Goal: Task Accomplishment & Management: Complete application form

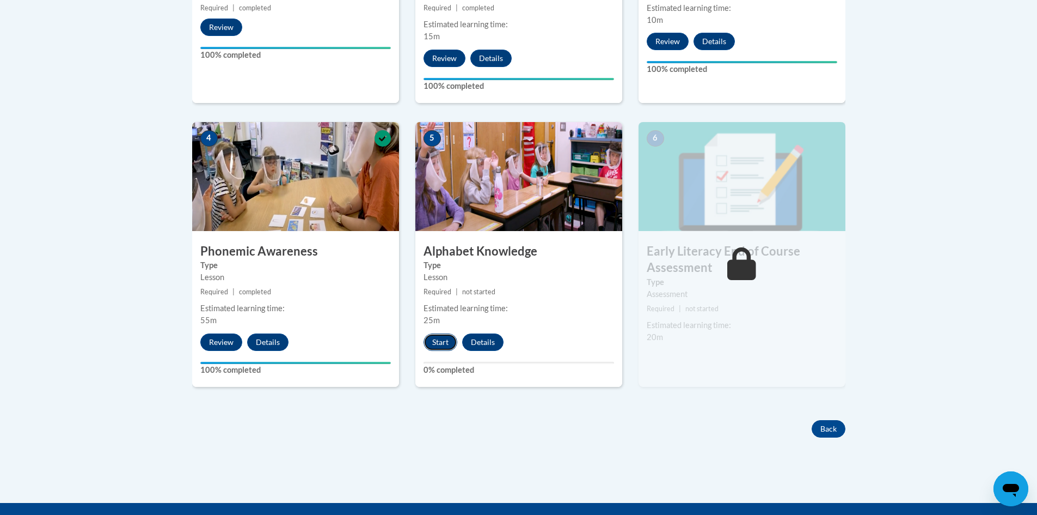
click at [439, 341] on button "Start" at bounding box center [441, 341] width 34 height 17
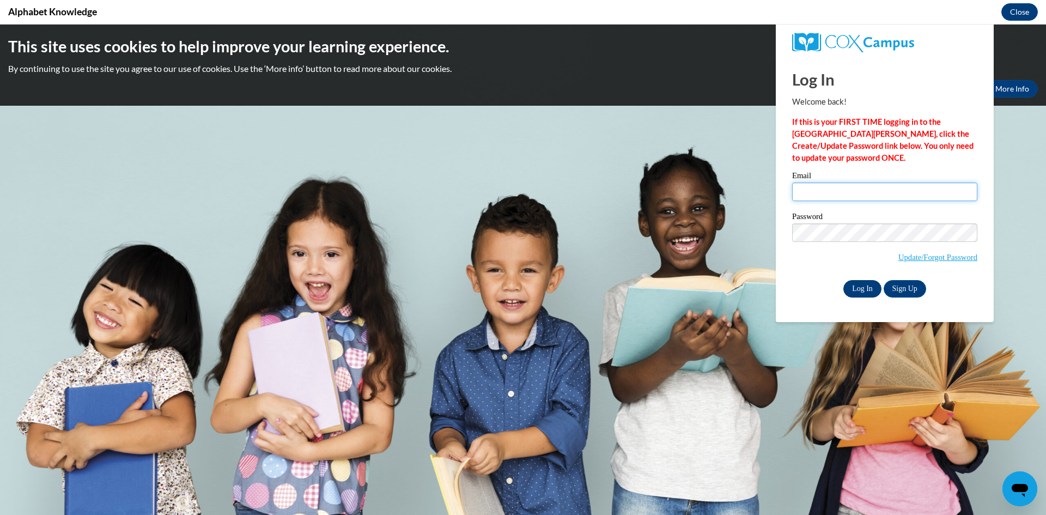
type input "calabresee@prescott.k12.wi.us"
click at [869, 286] on input "Log In" at bounding box center [862, 288] width 38 height 17
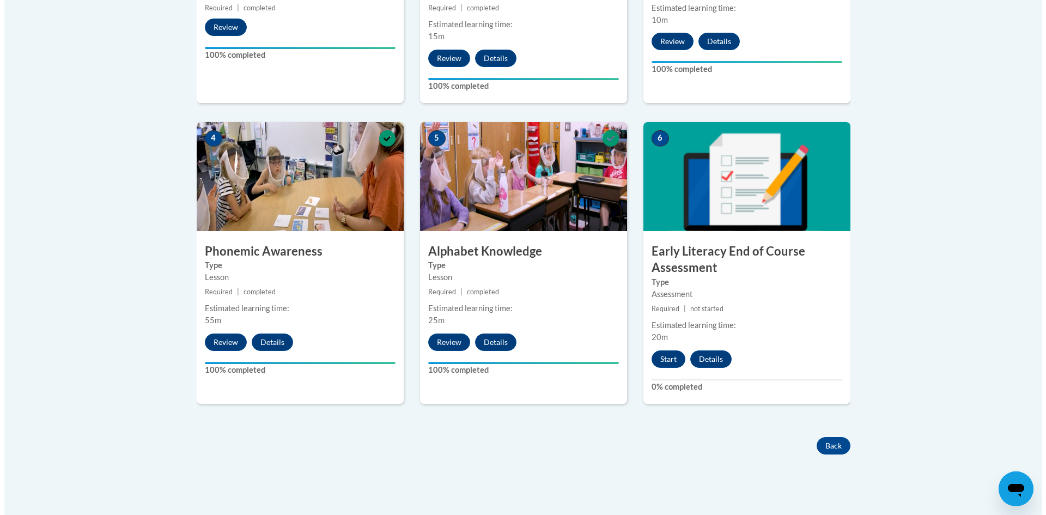
scroll to position [653, 0]
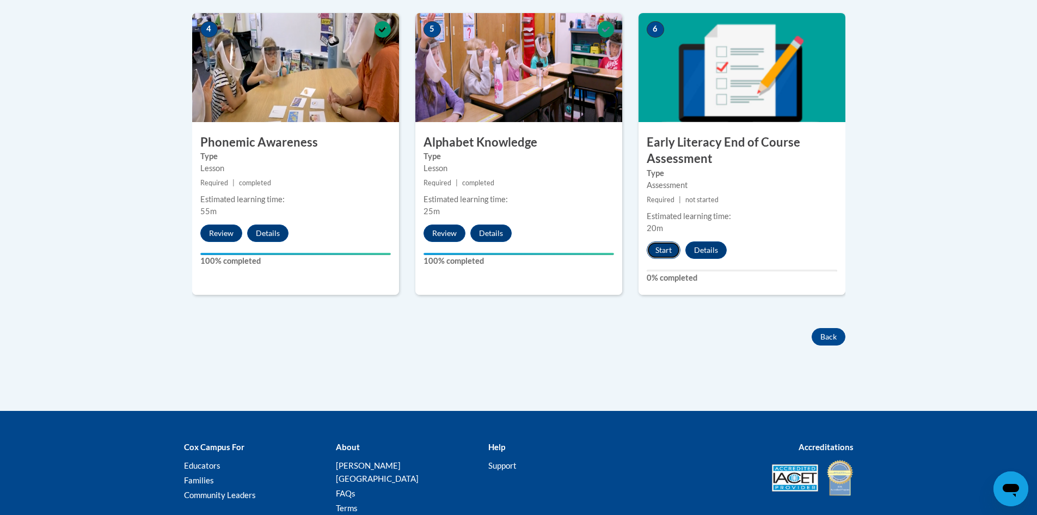
click at [663, 251] on button "Start" at bounding box center [664, 249] width 34 height 17
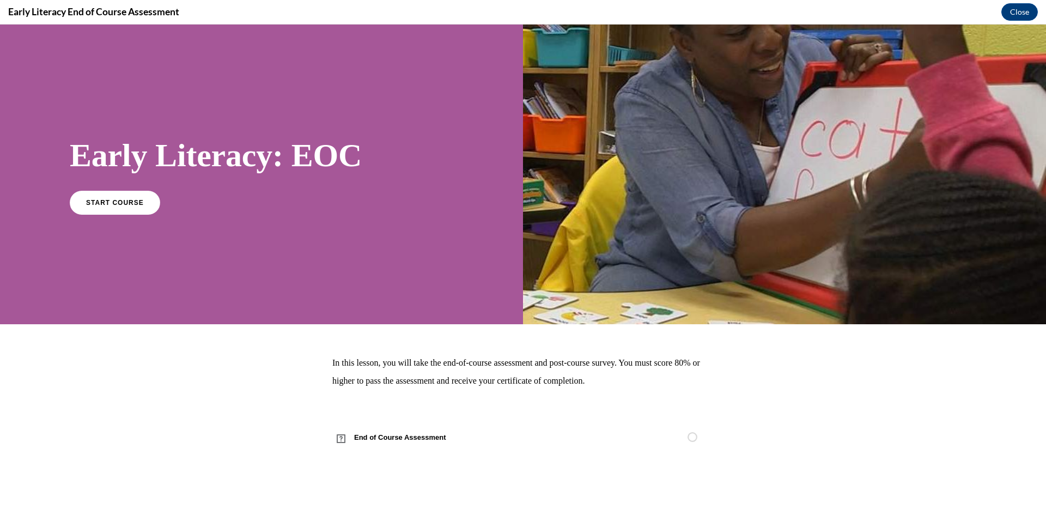
scroll to position [0, 0]
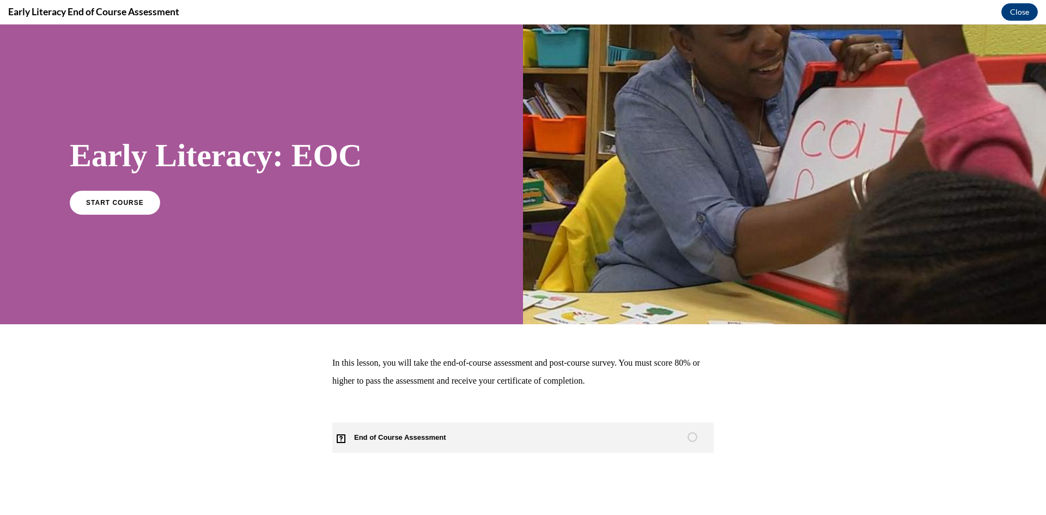
click at [389, 439] on span "End of Course Assessment" at bounding box center [406, 437] width 148 height 30
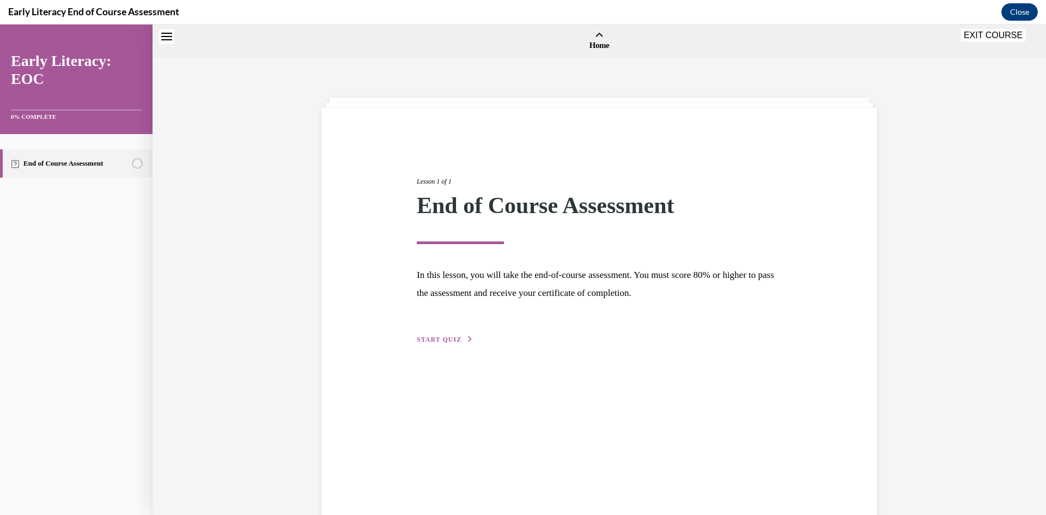
scroll to position [34, 0]
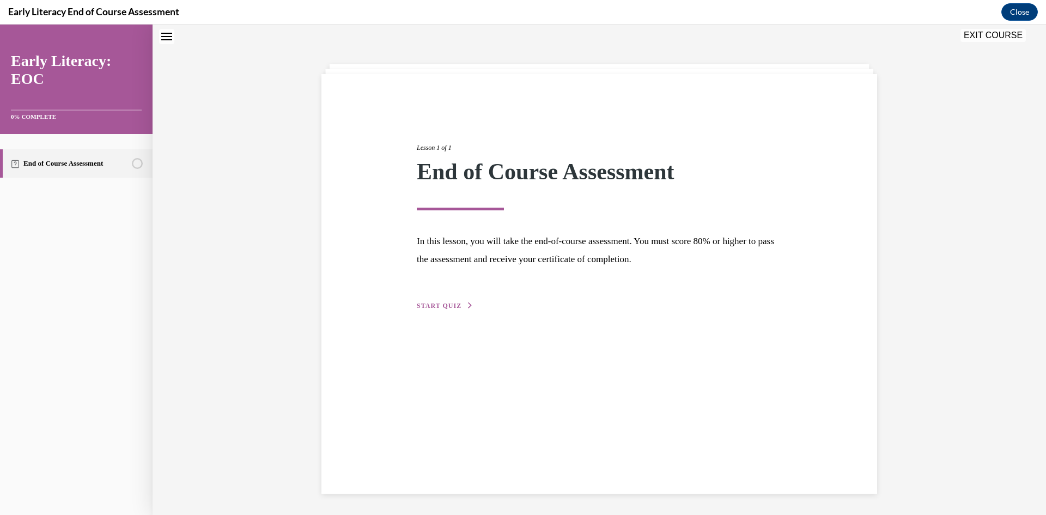
click at [448, 306] on span "START QUIZ" at bounding box center [439, 306] width 45 height 8
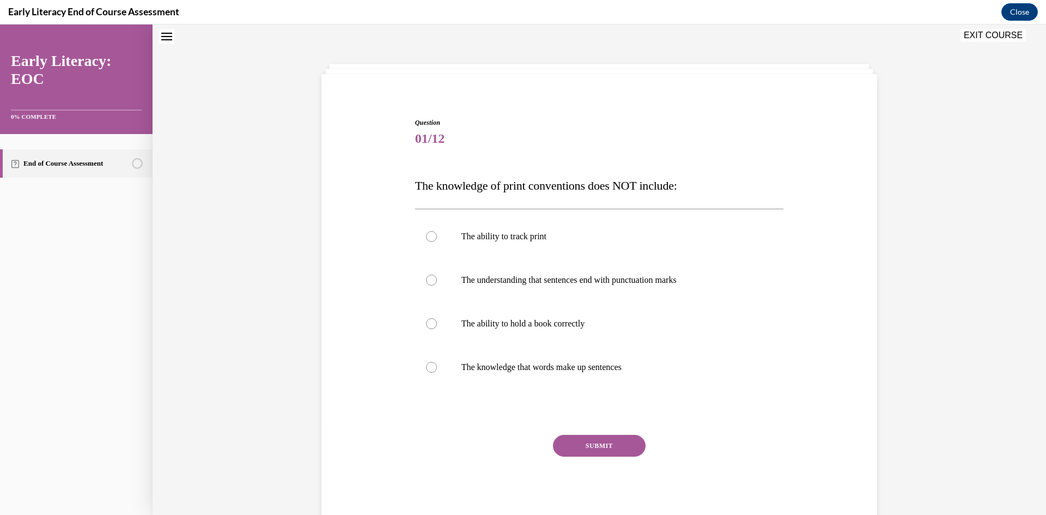
scroll to position [33, 0]
click at [510, 329] on div at bounding box center [599, 324] width 369 height 44
click at [625, 443] on button "SUBMIT" at bounding box center [599, 446] width 93 height 22
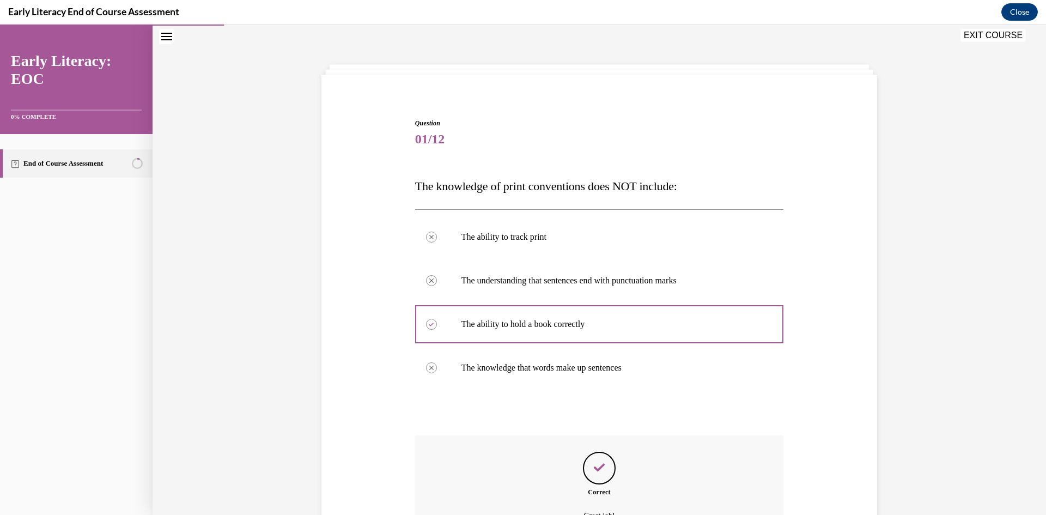
scroll to position [153, 0]
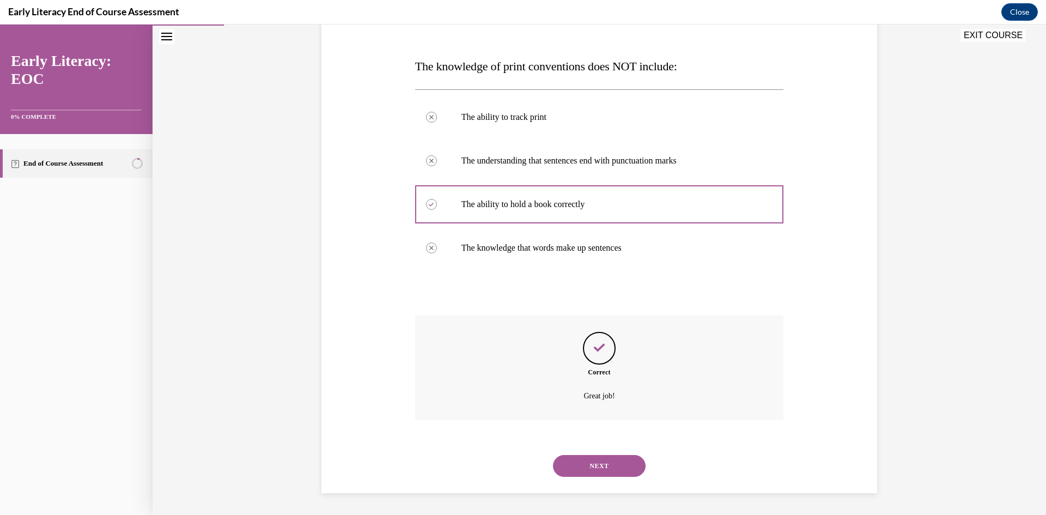
click at [602, 467] on button "NEXT" at bounding box center [599, 466] width 93 height 22
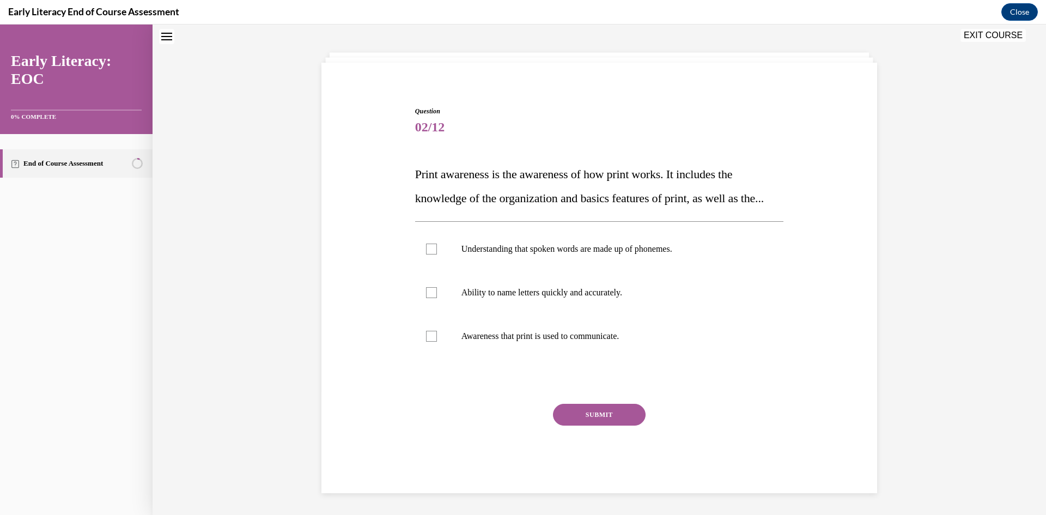
scroll to position [33, 0]
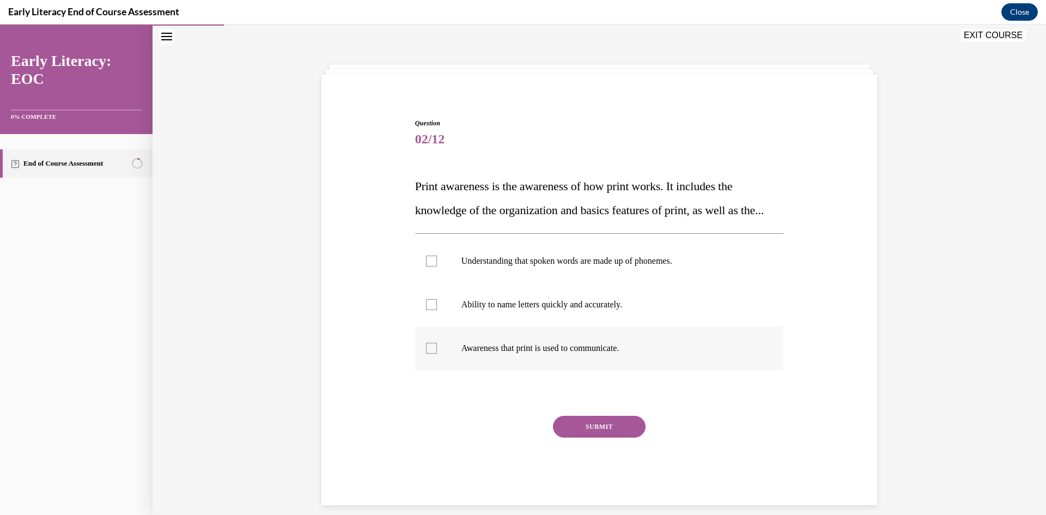
click at [436, 370] on div at bounding box center [599, 348] width 369 height 44
click at [601, 437] on button "SUBMIT" at bounding box center [599, 426] width 93 height 22
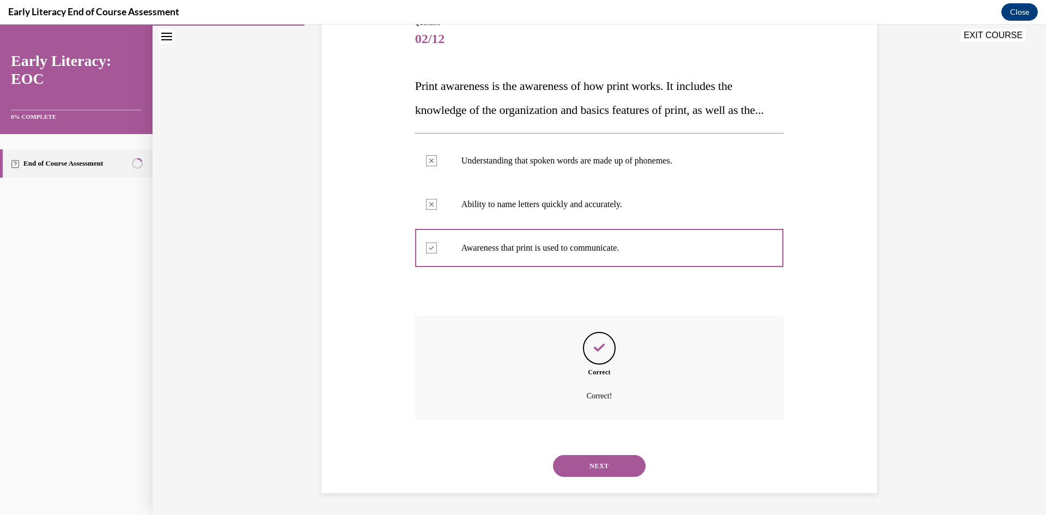
scroll to position [157, 0]
click at [596, 465] on button "NEXT" at bounding box center [599, 466] width 93 height 22
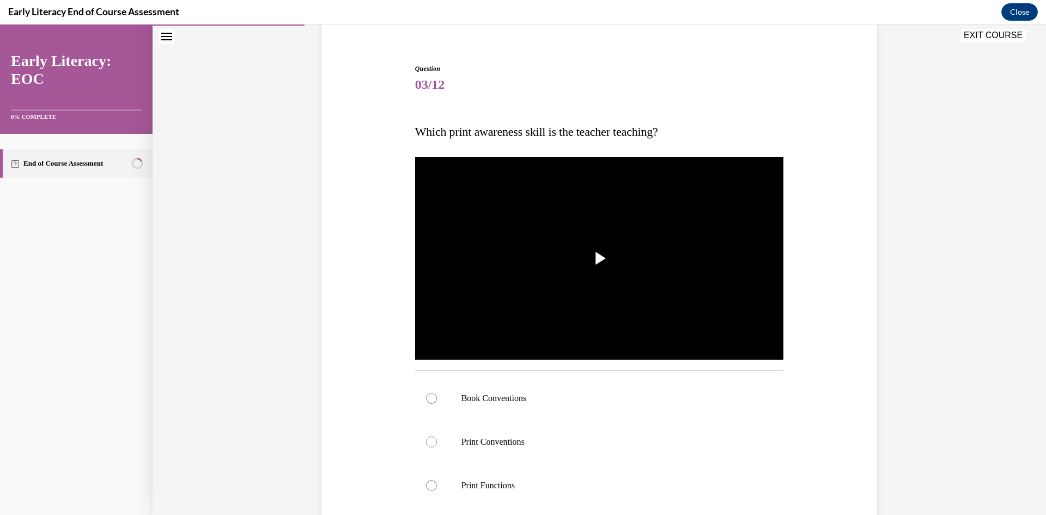
scroll to position [142, 0]
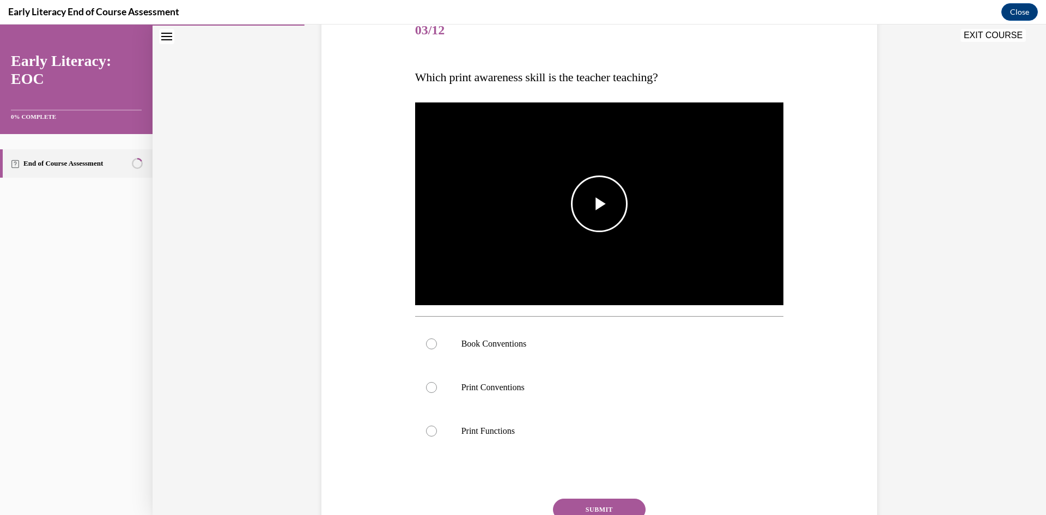
click at [599, 204] on span "Video player" at bounding box center [599, 204] width 0 height 0
click at [481, 340] on p "Book Conventions" at bounding box center [608, 343] width 295 height 11
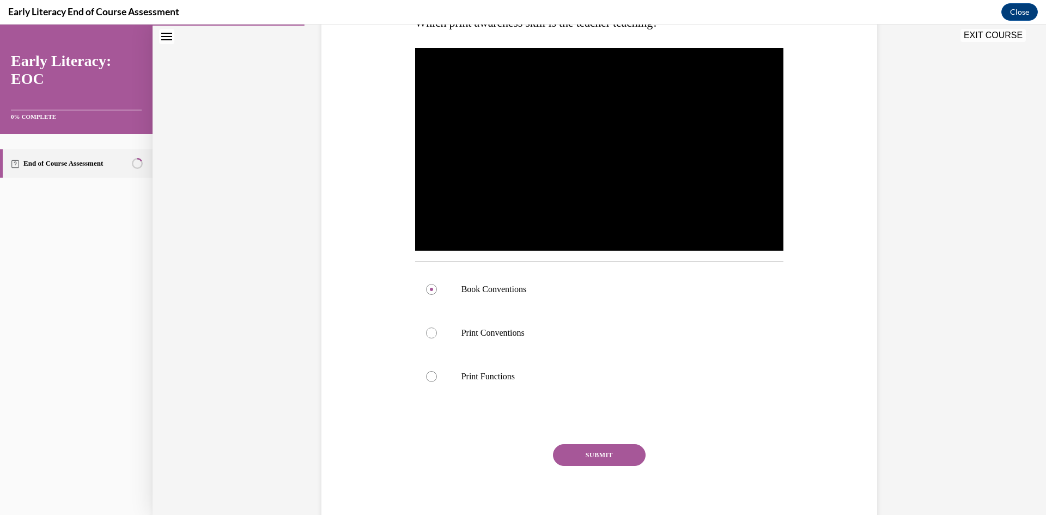
scroll to position [204, 0]
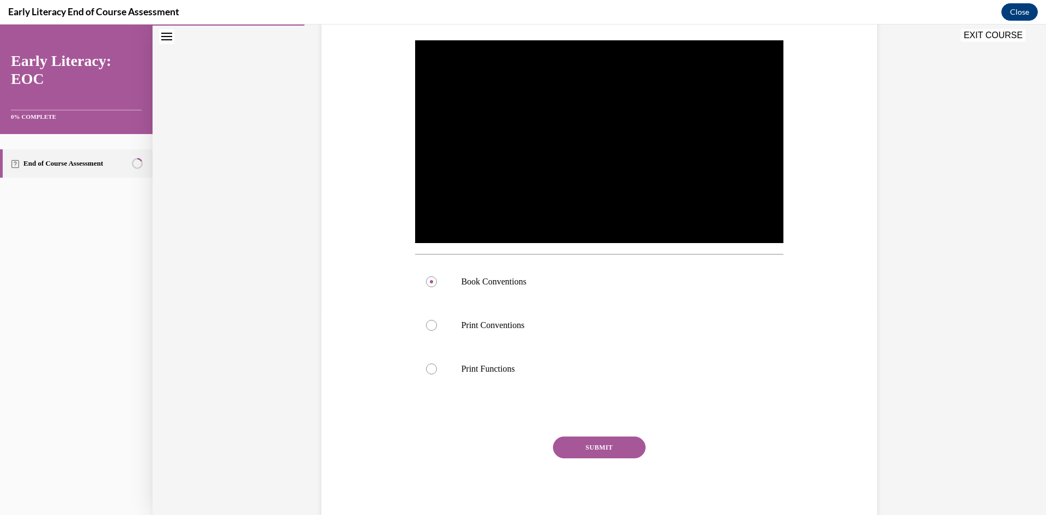
click at [605, 450] on button "SUBMIT" at bounding box center [599, 447] width 93 height 22
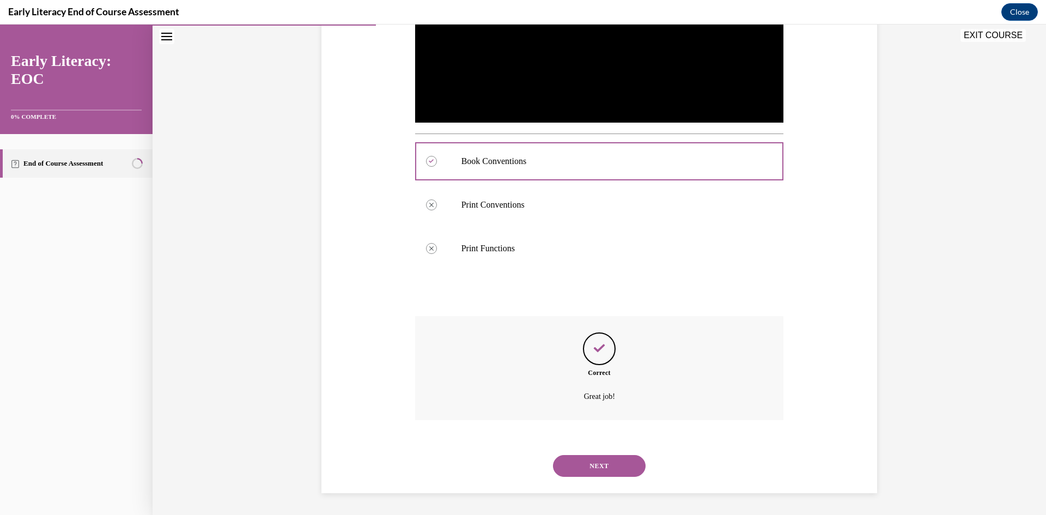
click at [607, 463] on button "NEXT" at bounding box center [599, 466] width 93 height 22
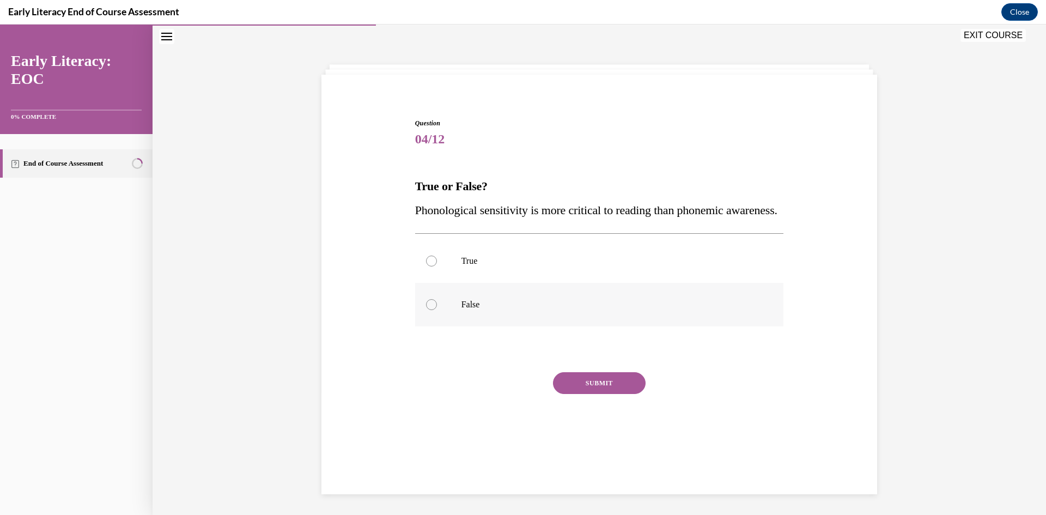
click at [467, 321] on div at bounding box center [599, 305] width 369 height 44
click at [610, 394] on button "SUBMIT" at bounding box center [599, 383] width 93 height 22
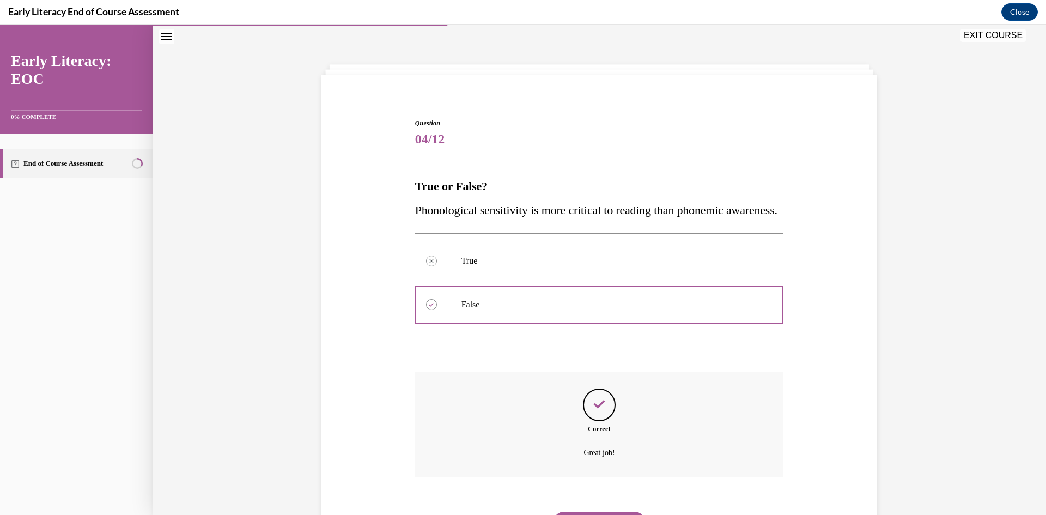
scroll to position [114, 0]
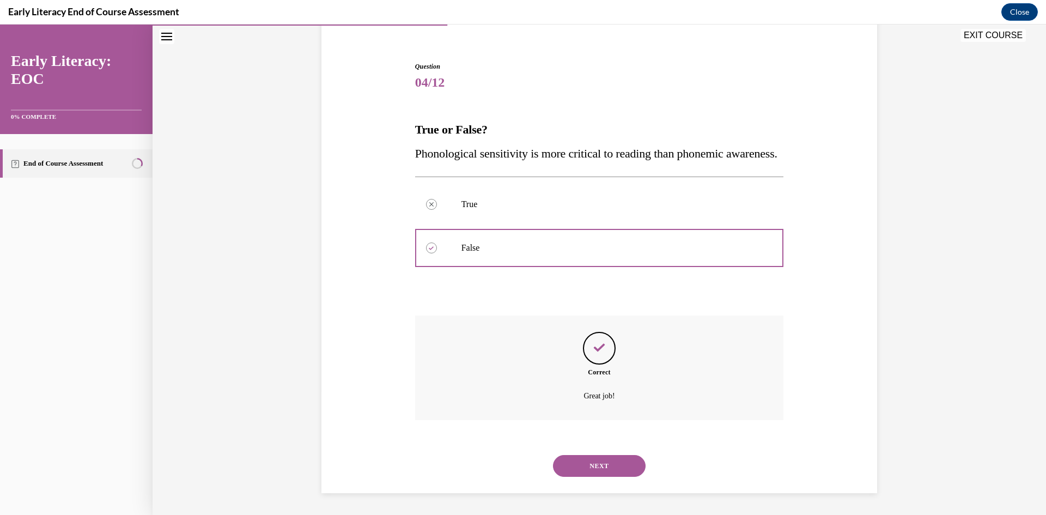
click at [600, 466] on button "NEXT" at bounding box center [599, 466] width 93 height 22
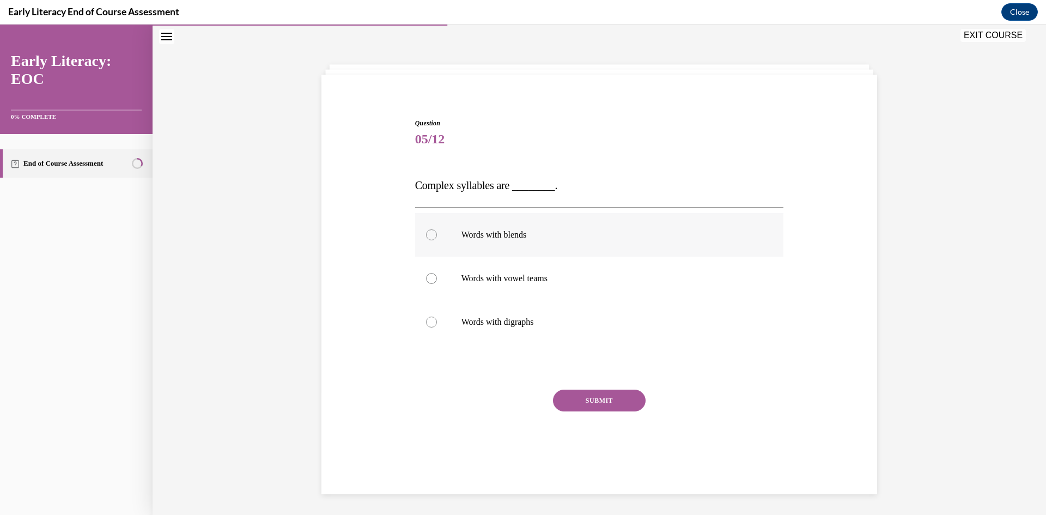
click at [501, 237] on p "Words with blends" at bounding box center [608, 234] width 295 height 11
click at [603, 404] on button "SUBMIT" at bounding box center [599, 400] width 93 height 22
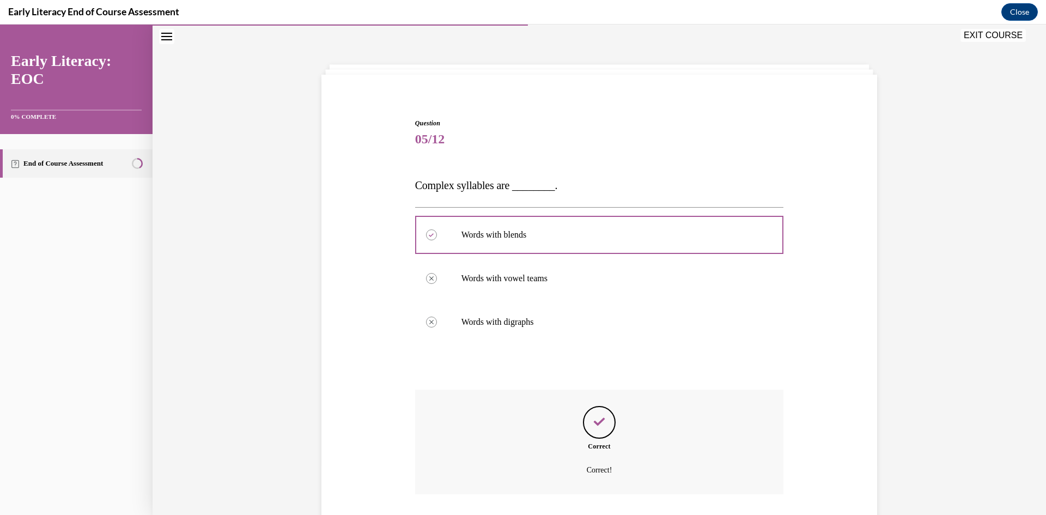
scroll to position [88, 0]
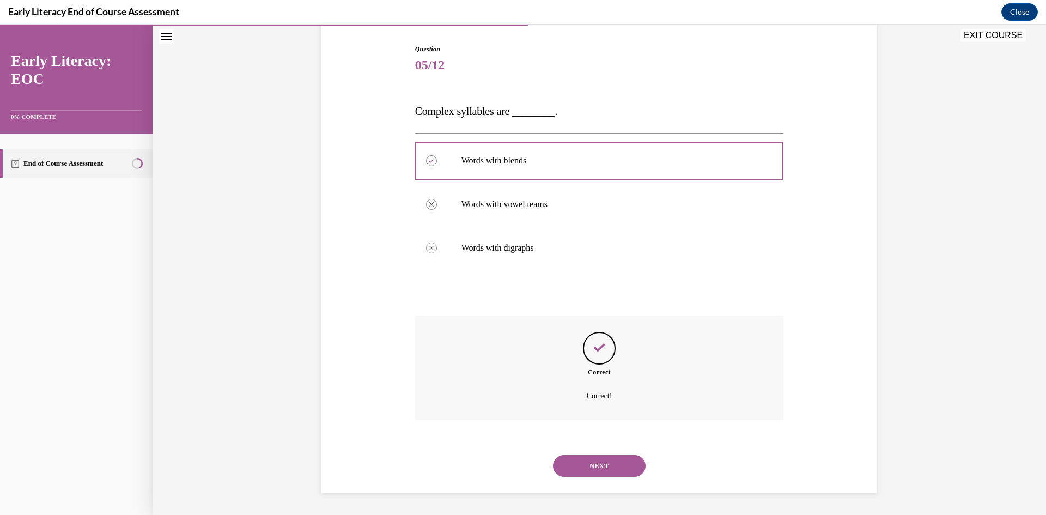
click at [605, 473] on button "NEXT" at bounding box center [599, 466] width 93 height 22
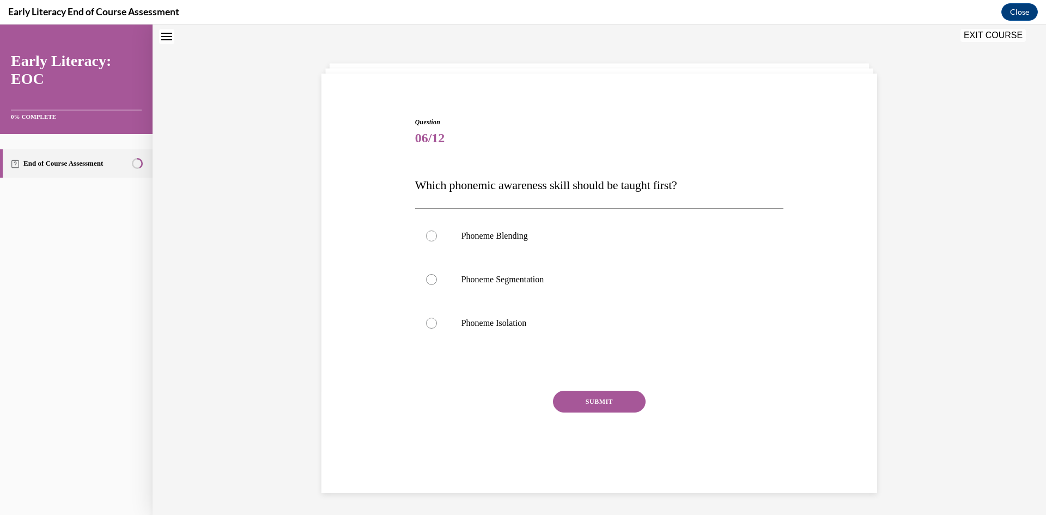
scroll to position [33, 0]
click at [458, 329] on div at bounding box center [599, 324] width 369 height 44
click at [602, 400] on button "SUBMIT" at bounding box center [599, 403] width 93 height 22
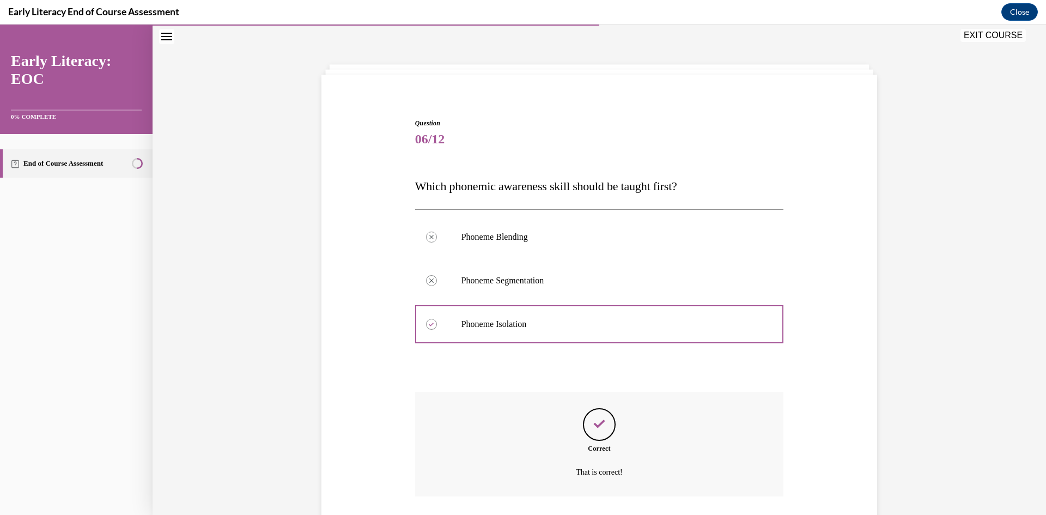
scroll to position [109, 0]
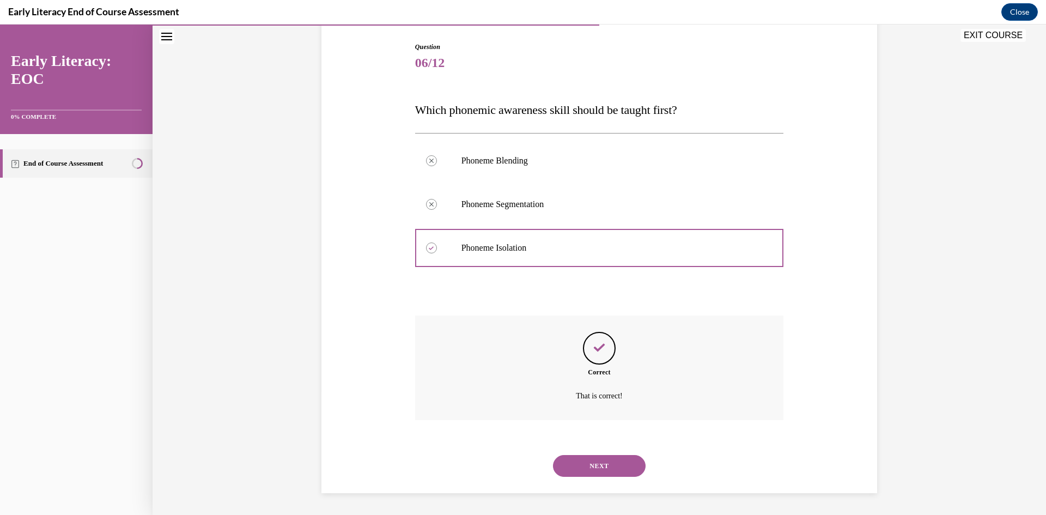
click at [624, 470] on button "NEXT" at bounding box center [599, 466] width 93 height 22
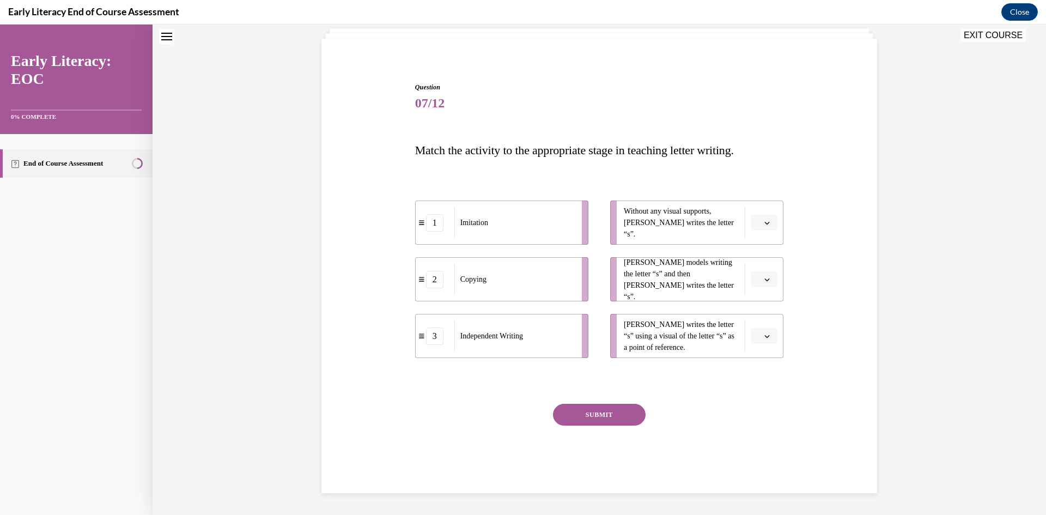
scroll to position [33, 0]
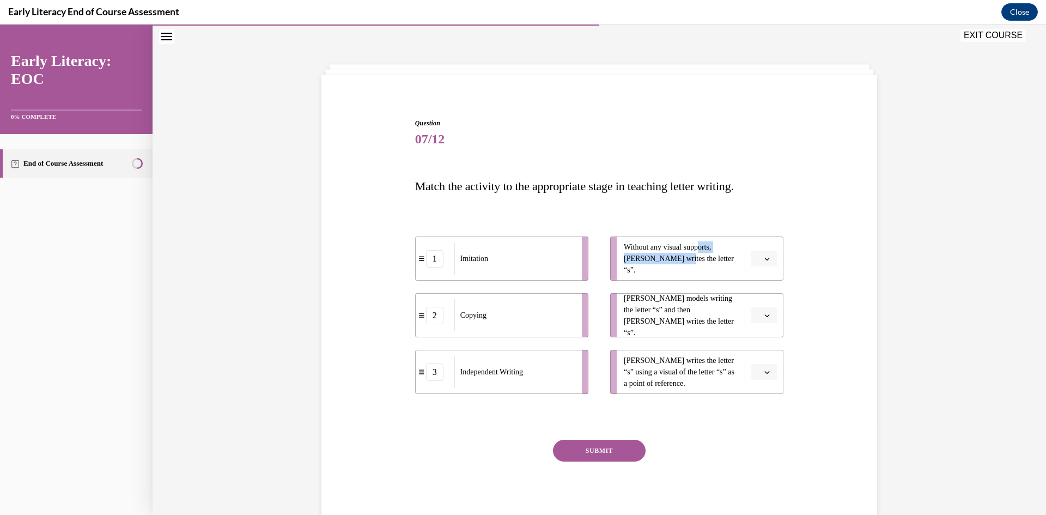
drag, startPoint x: 700, startPoint y: 250, endPoint x: 657, endPoint y: 271, distance: 48.2
click at [657, 271] on div "Without any visual supports, Tina writes the letter “s”." at bounding box center [684, 258] width 121 height 32
click at [661, 250] on span "Without any visual supports, Tina writes the letter “s”." at bounding box center [681, 258] width 115 height 34
click at [758, 260] on button "button" at bounding box center [763, 258] width 27 height 16
click at [757, 342] on div "3" at bounding box center [758, 348] width 27 height 22
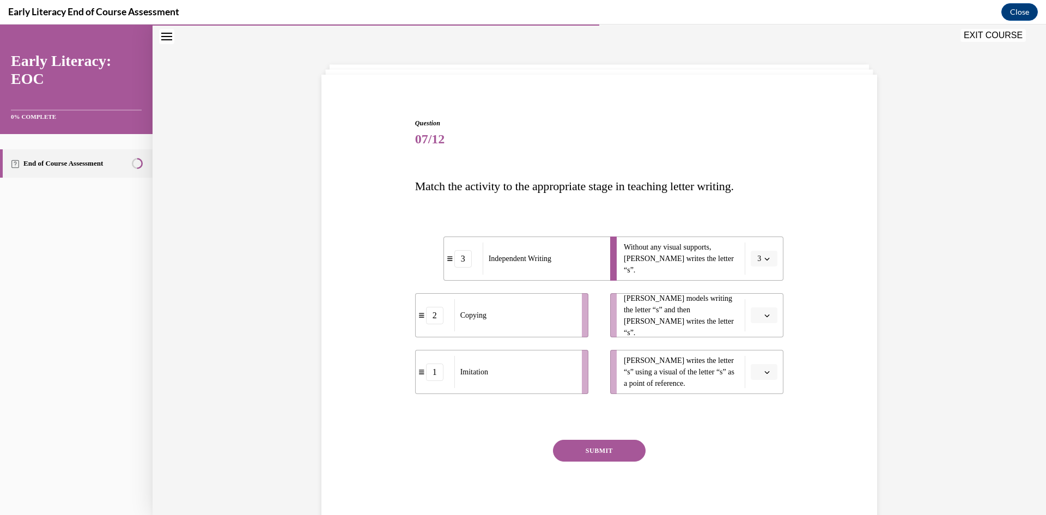
click at [764, 317] on icon "button" at bounding box center [766, 315] width 5 height 5
click at [759, 362] on div "1" at bounding box center [758, 361] width 27 height 22
click at [764, 370] on icon "button" at bounding box center [766, 371] width 5 height 5
click at [750, 446] on div "2" at bounding box center [758, 440] width 27 height 22
click at [868, 344] on div "Question 07/12 Match the activity to the appropriate stage in teaching letter w…" at bounding box center [599, 306] width 561 height 443
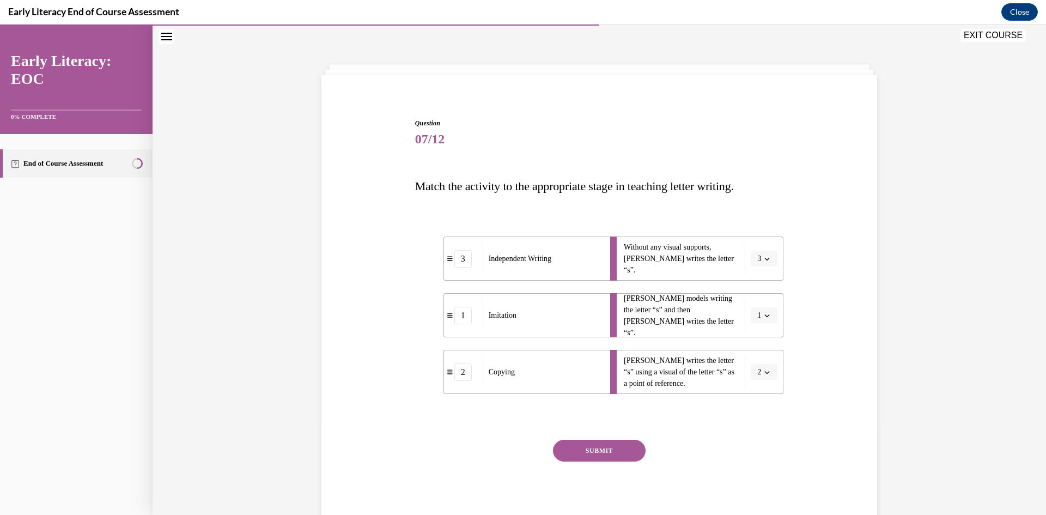
click at [569, 452] on button "SUBMIT" at bounding box center [599, 450] width 93 height 22
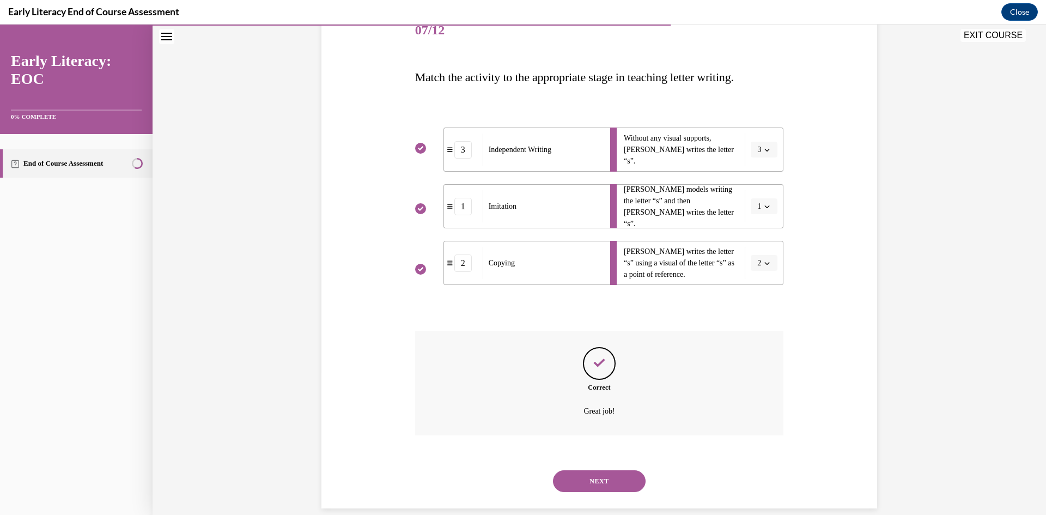
scroll to position [157, 0]
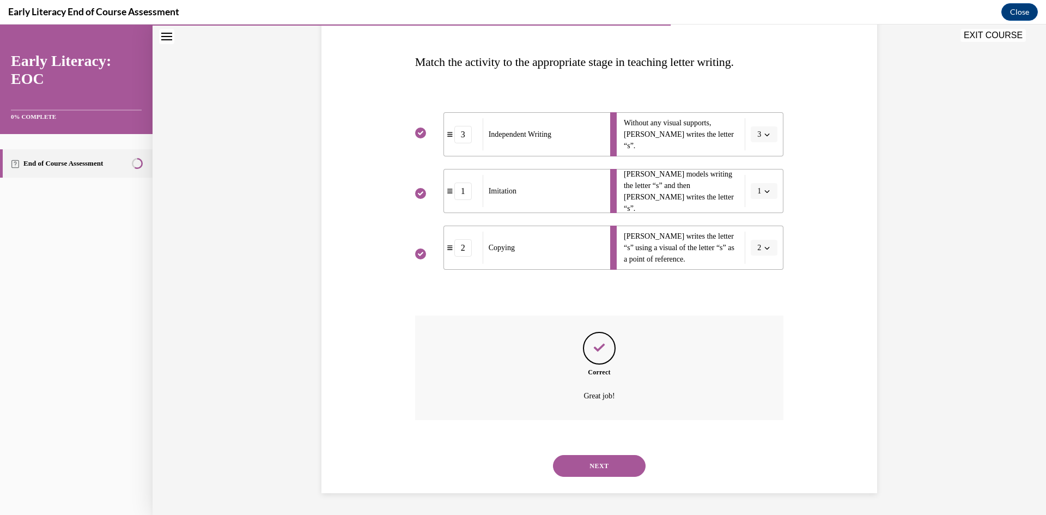
click at [578, 470] on button "NEXT" at bounding box center [599, 466] width 93 height 22
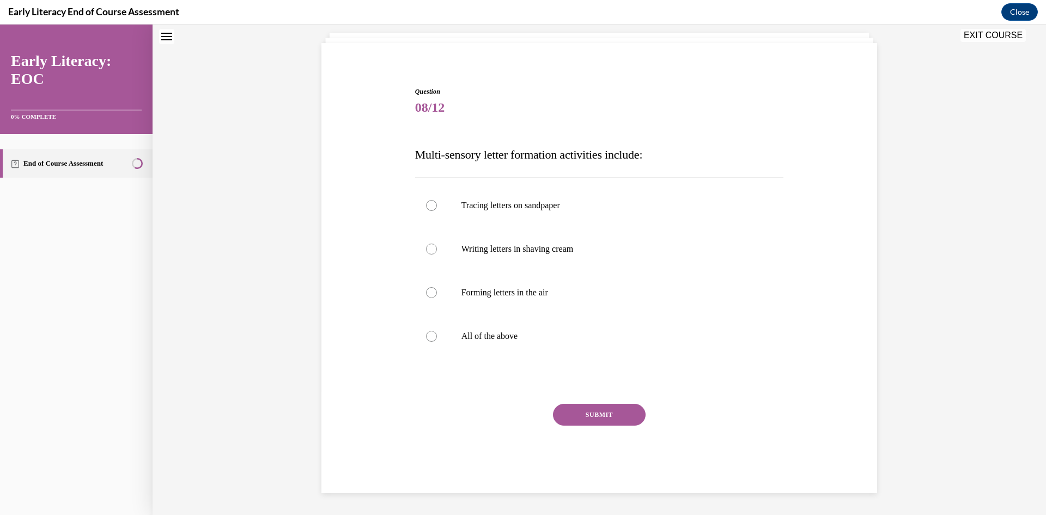
scroll to position [33, 0]
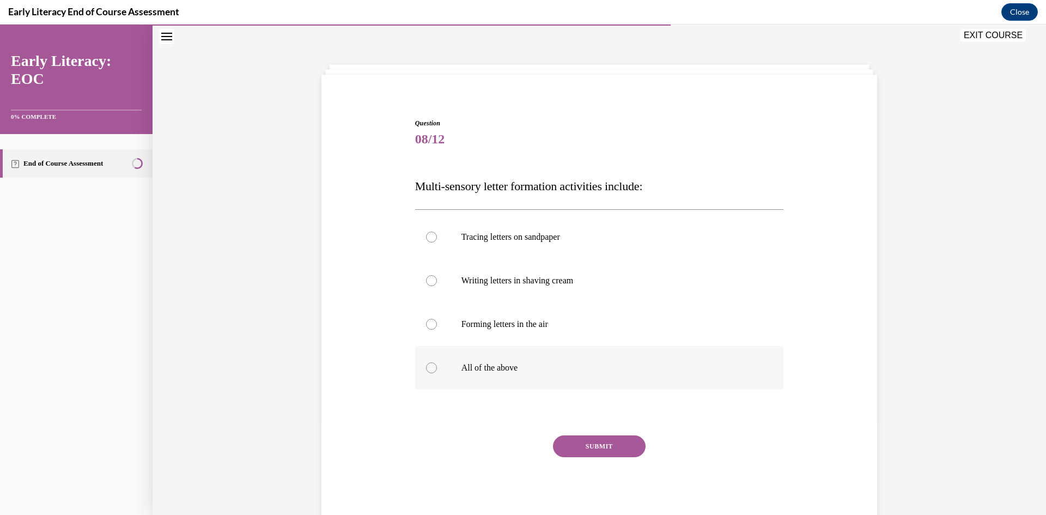
click at [509, 365] on p "All of the above" at bounding box center [608, 367] width 295 height 11
click at [624, 445] on button "SUBMIT" at bounding box center [599, 446] width 93 height 22
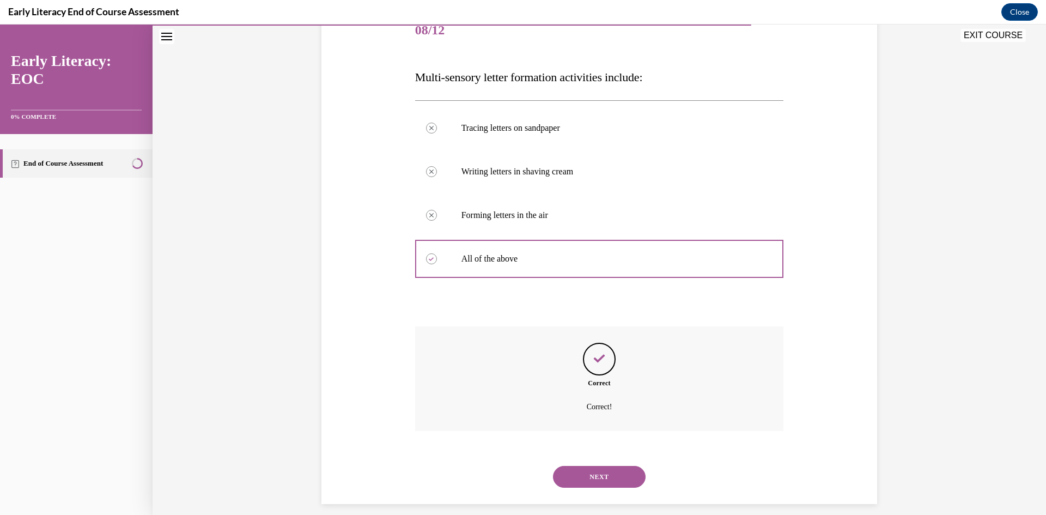
scroll to position [153, 0]
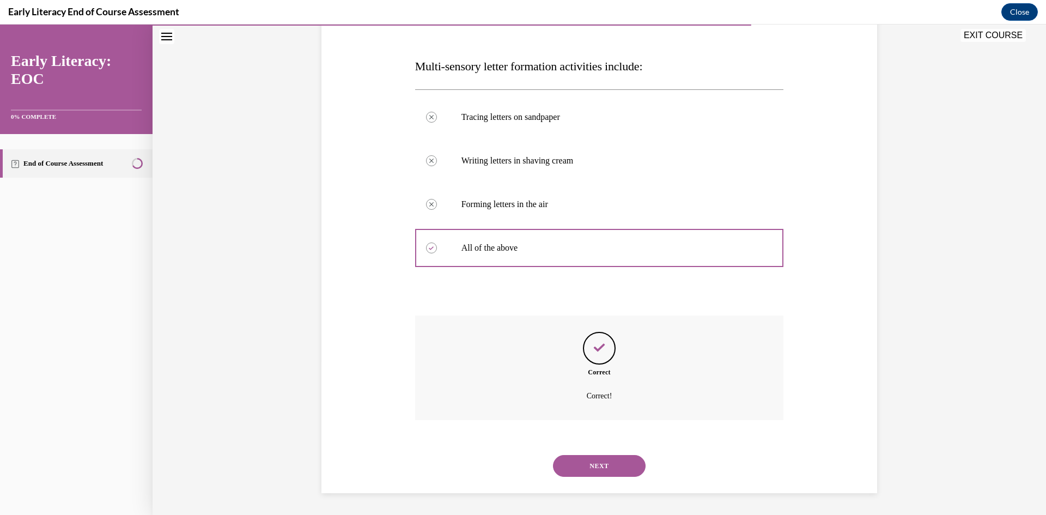
click at [594, 467] on button "NEXT" at bounding box center [599, 466] width 93 height 22
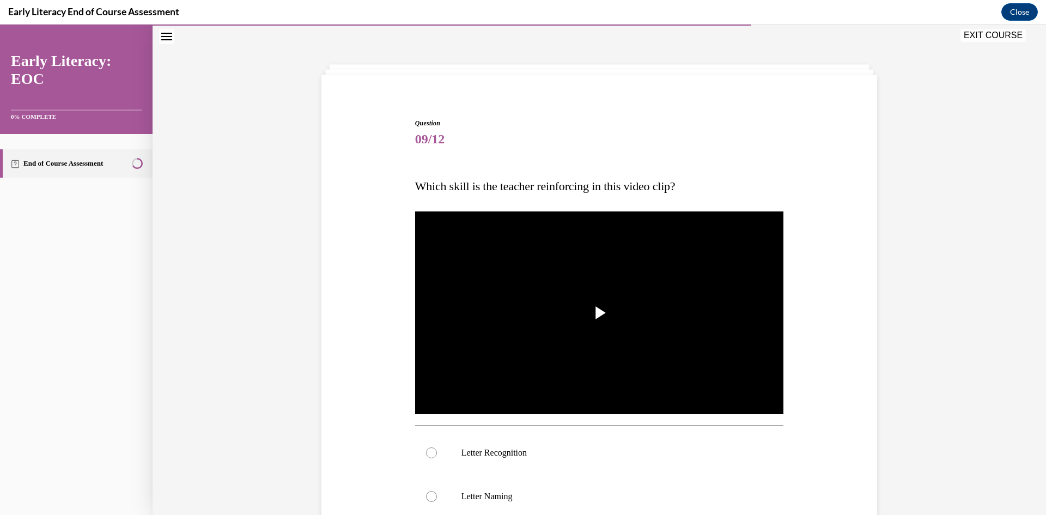
scroll to position [88, 0]
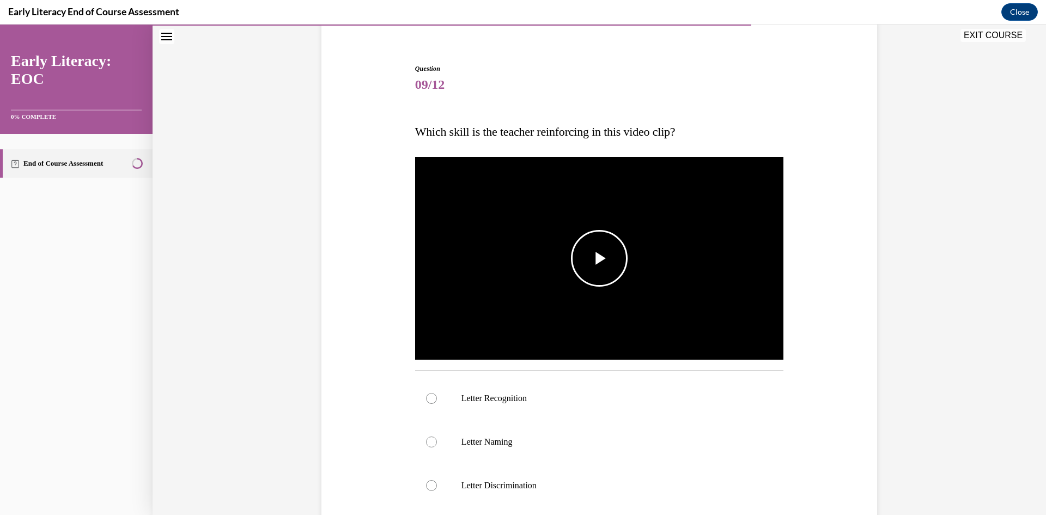
click at [646, 237] on img "Video player" at bounding box center [599, 258] width 369 height 207
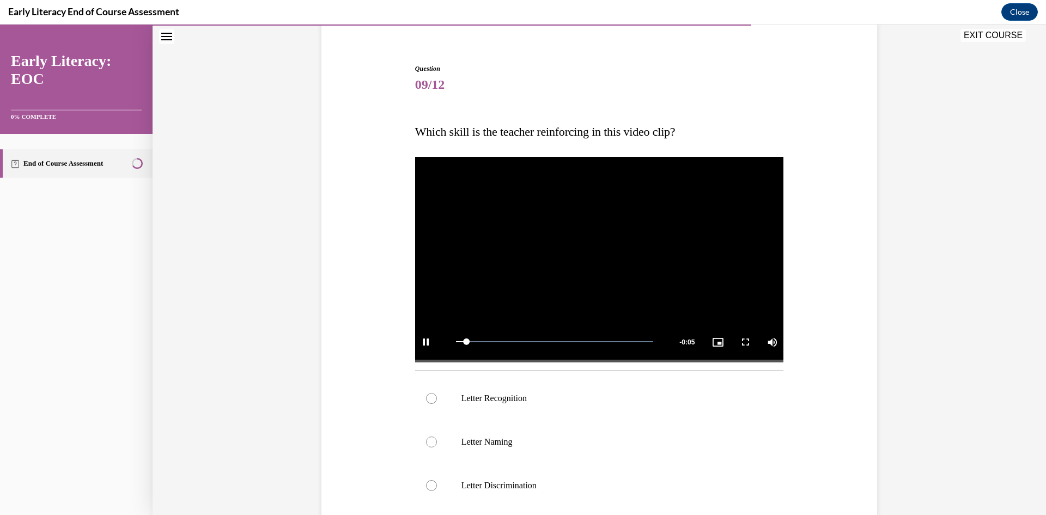
scroll to position [142, 0]
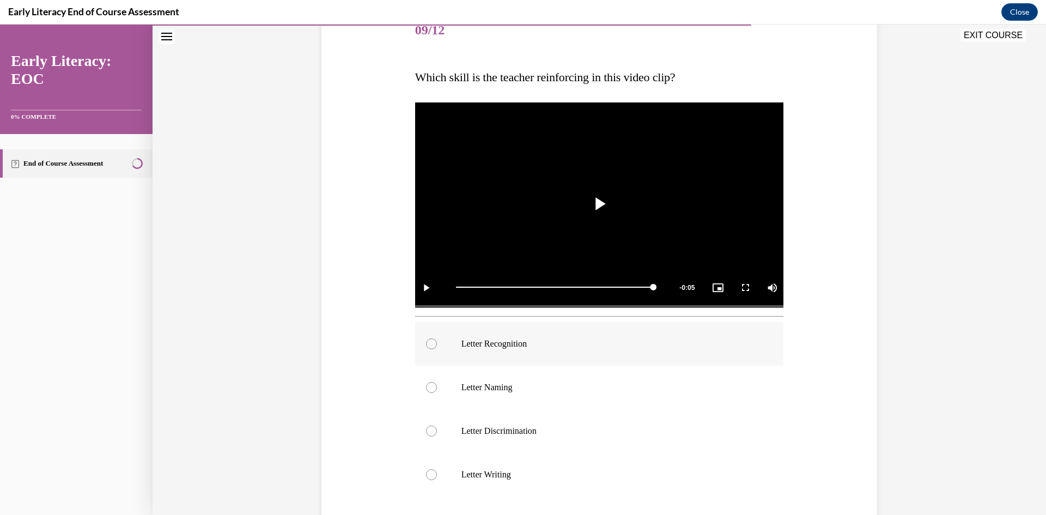
click at [496, 336] on div at bounding box center [599, 344] width 369 height 44
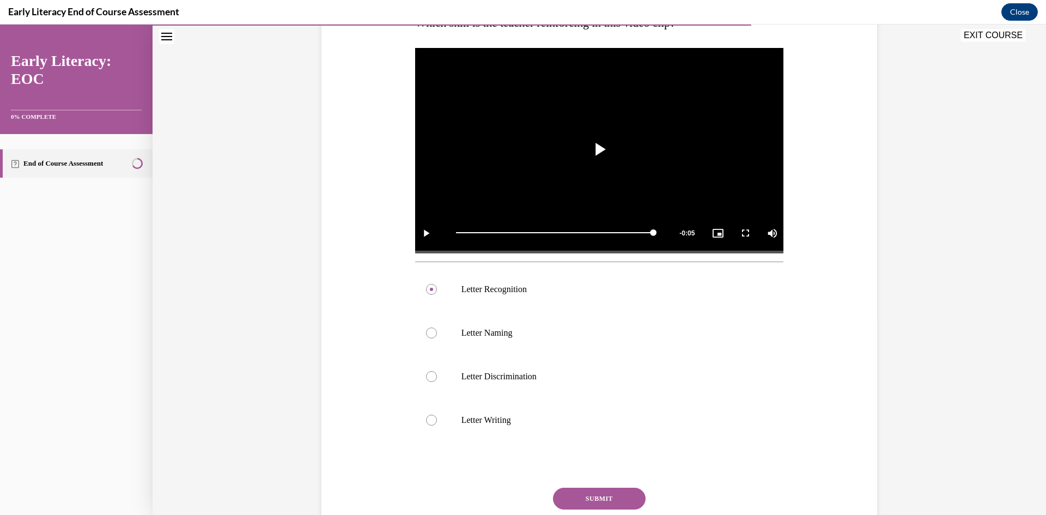
scroll to position [248, 0]
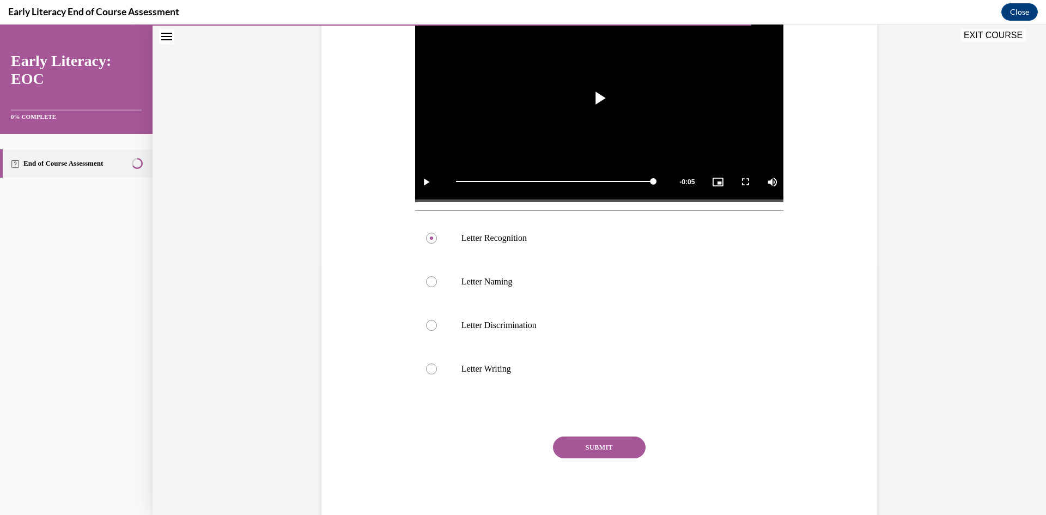
click at [578, 448] on button "SUBMIT" at bounding box center [599, 447] width 93 height 22
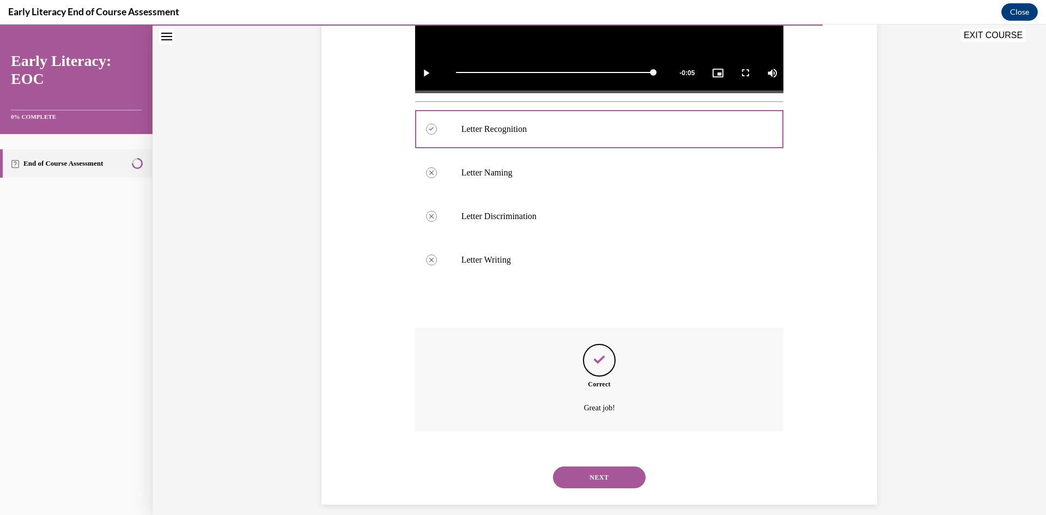
scroll to position [368, 0]
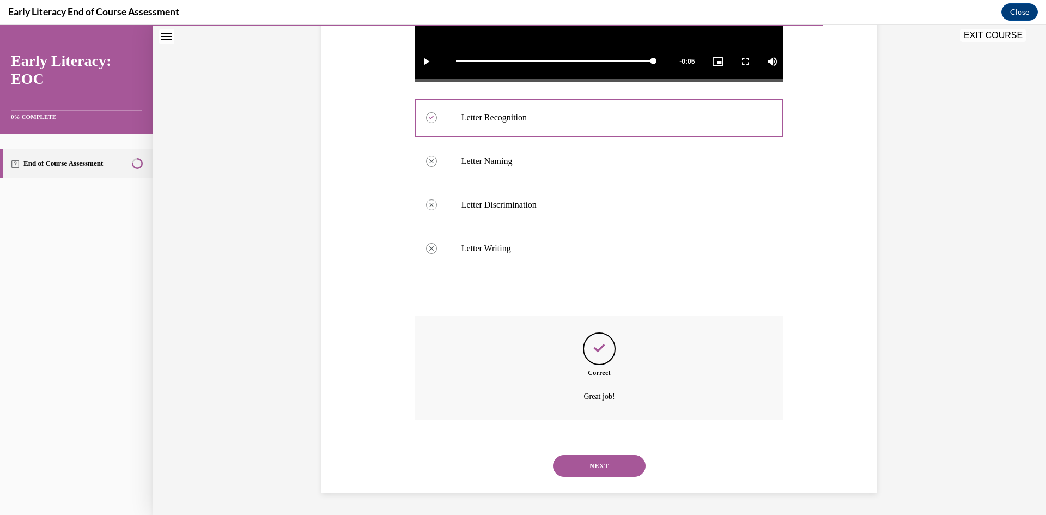
click at [587, 472] on button "NEXT" at bounding box center [599, 466] width 93 height 22
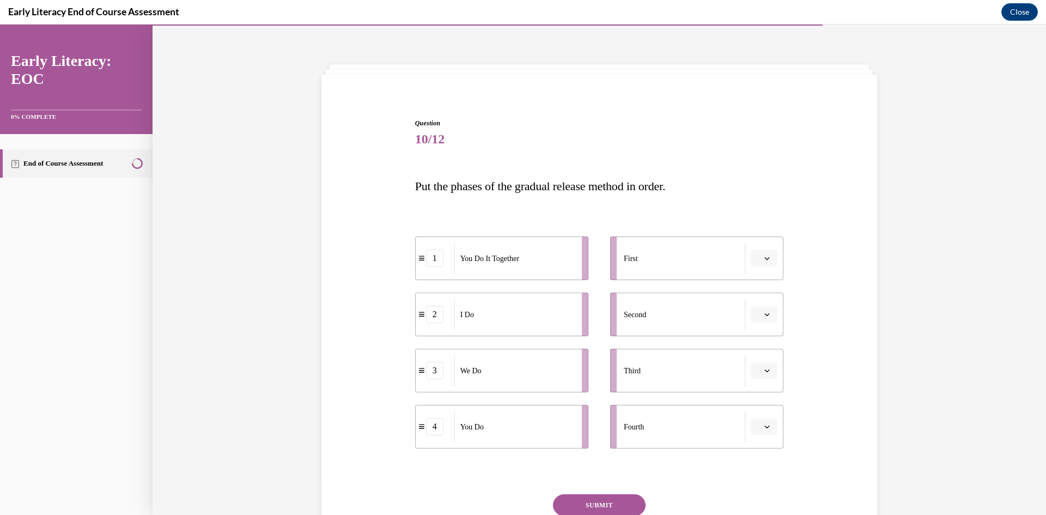
scroll to position [88, 0]
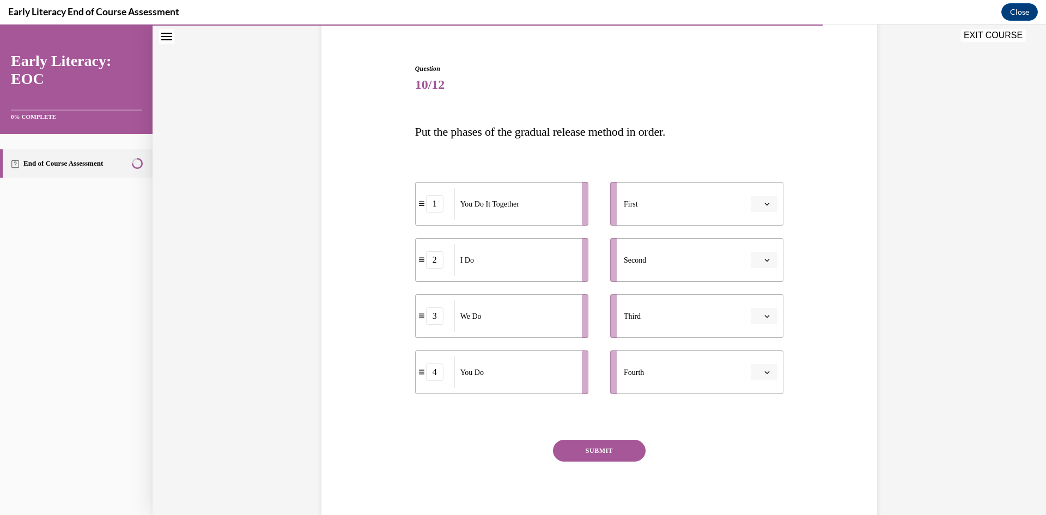
click at [766, 212] on li "First" at bounding box center [696, 204] width 173 height 44
click at [764, 208] on button "button" at bounding box center [763, 203] width 27 height 16
click at [761, 268] on div "2" at bounding box center [758, 272] width 27 height 22
click at [760, 268] on li "Second" at bounding box center [696, 260] width 173 height 44
click at [766, 258] on span "button" at bounding box center [767, 260] width 8 height 8
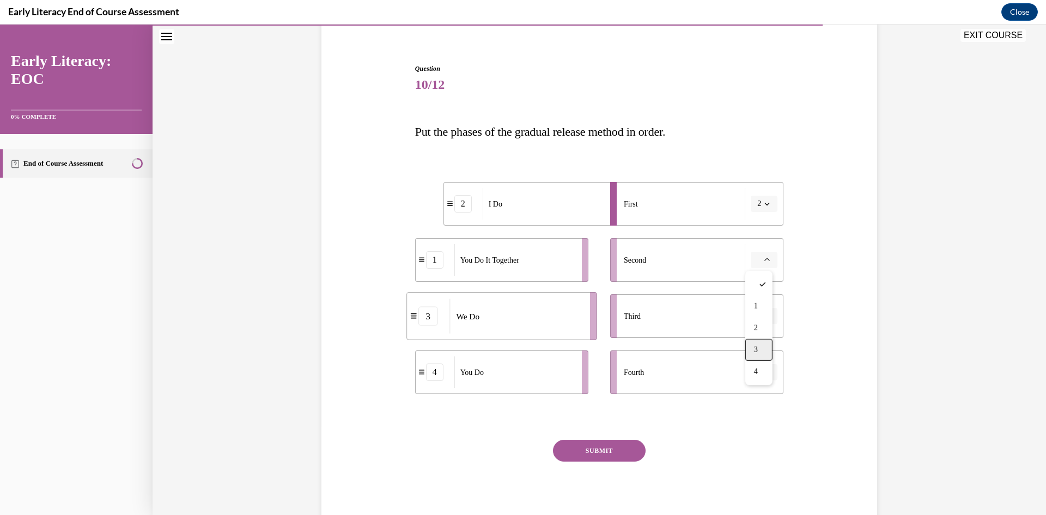
click at [760, 340] on div "3" at bounding box center [758, 350] width 27 height 22
click at [762, 267] on button "3" at bounding box center [763, 260] width 27 height 16
click at [821, 250] on div "Question 10/12 Put the phases of the gradual release method in order. 2 I Do 3 …" at bounding box center [599, 280] width 561 height 498
click at [761, 323] on button "button" at bounding box center [763, 316] width 27 height 16
click at [760, 368] on div "1" at bounding box center [758, 362] width 27 height 22
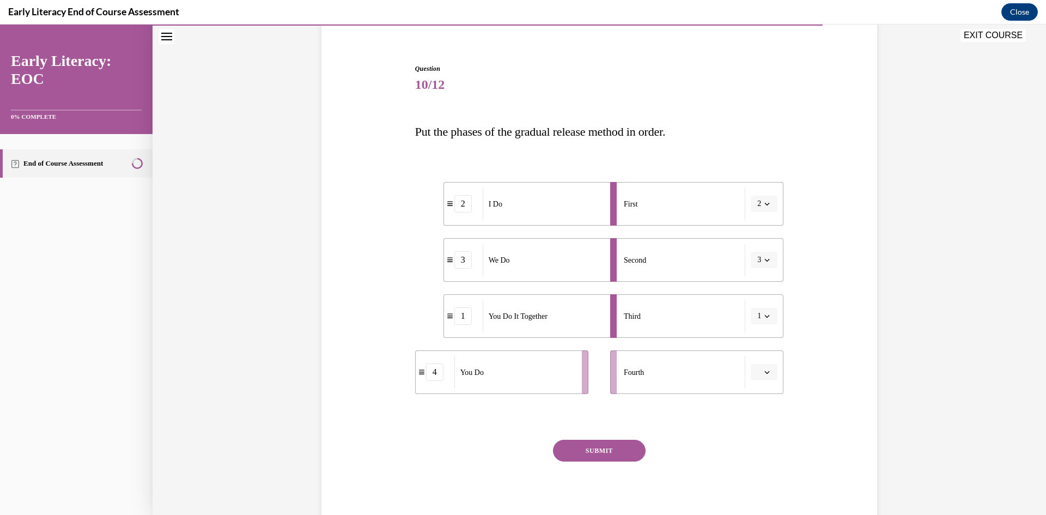
click at [762, 377] on button "button" at bounding box center [763, 372] width 27 height 16
click at [759, 482] on div "4" at bounding box center [758, 484] width 27 height 22
click at [818, 328] on div "Question 10/12 Put the phases of the gradual release method in order. 2 I Do 3 …" at bounding box center [599, 280] width 561 height 498
click at [590, 443] on button "SUBMIT" at bounding box center [599, 450] width 93 height 22
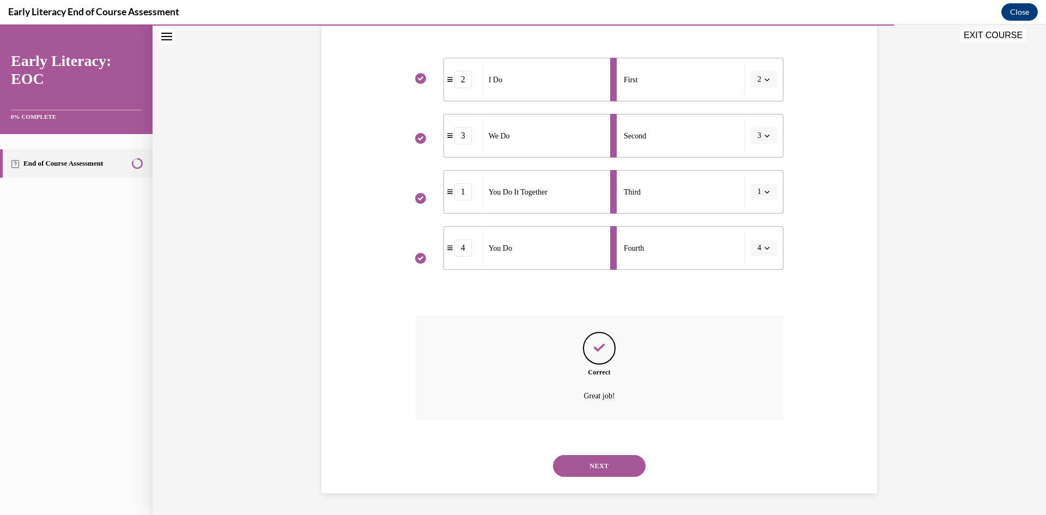
click at [604, 467] on button "NEXT" at bounding box center [599, 466] width 93 height 22
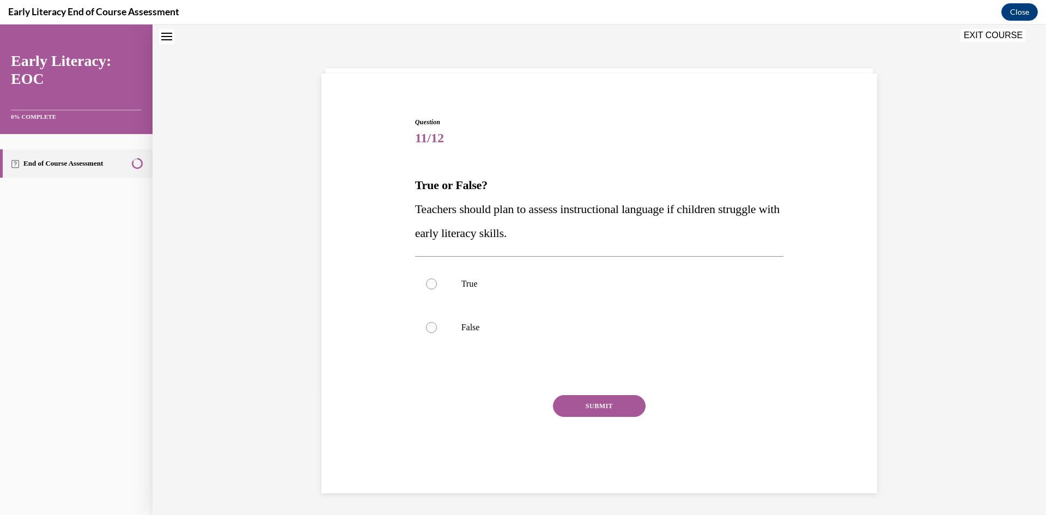
scroll to position [33, 0]
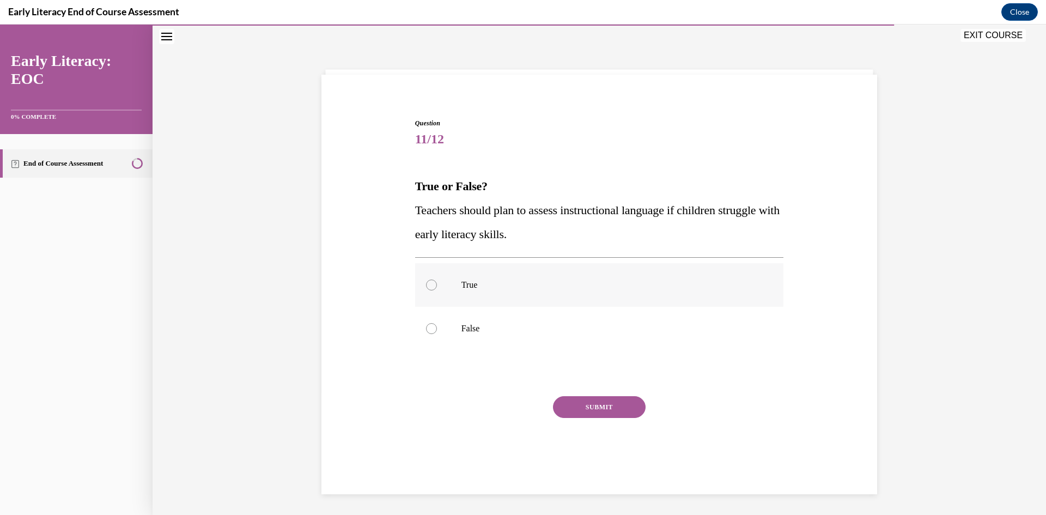
click at [461, 285] on p "True" at bounding box center [608, 284] width 295 height 11
click at [607, 409] on button "SUBMIT" at bounding box center [599, 407] width 93 height 22
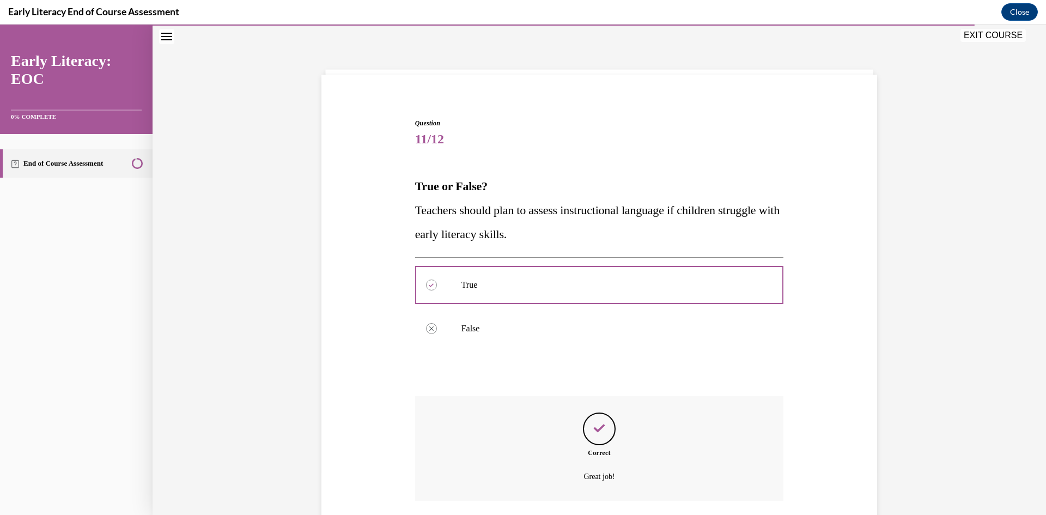
scroll to position [114, 0]
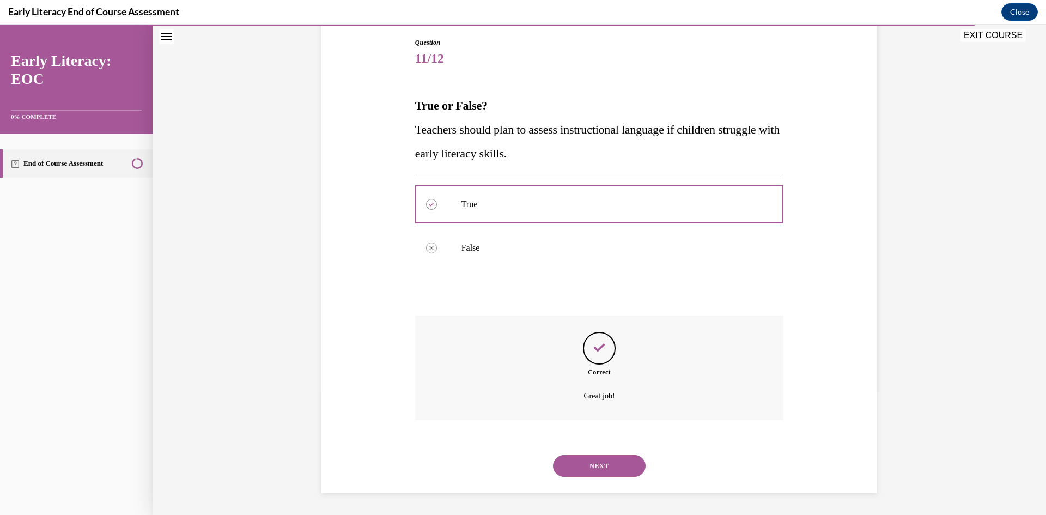
click at [593, 462] on button "NEXT" at bounding box center [599, 466] width 93 height 22
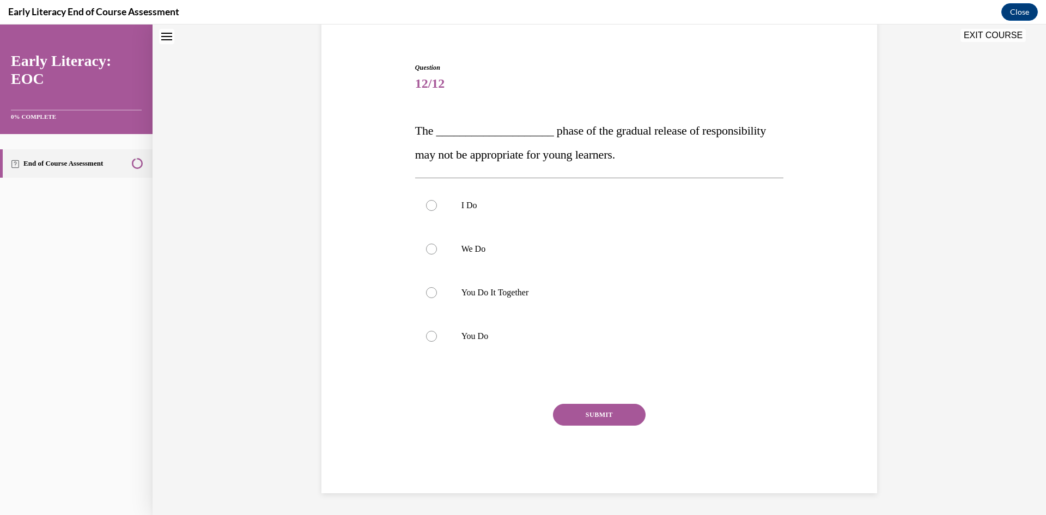
scroll to position [33, 0]
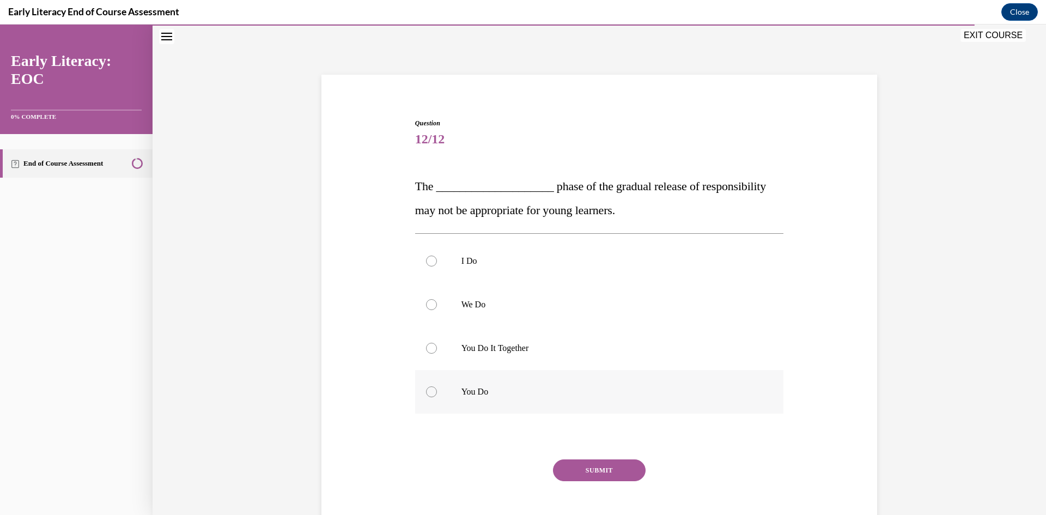
click at [536, 381] on div at bounding box center [599, 392] width 369 height 44
click at [598, 475] on button "SUBMIT" at bounding box center [599, 470] width 93 height 22
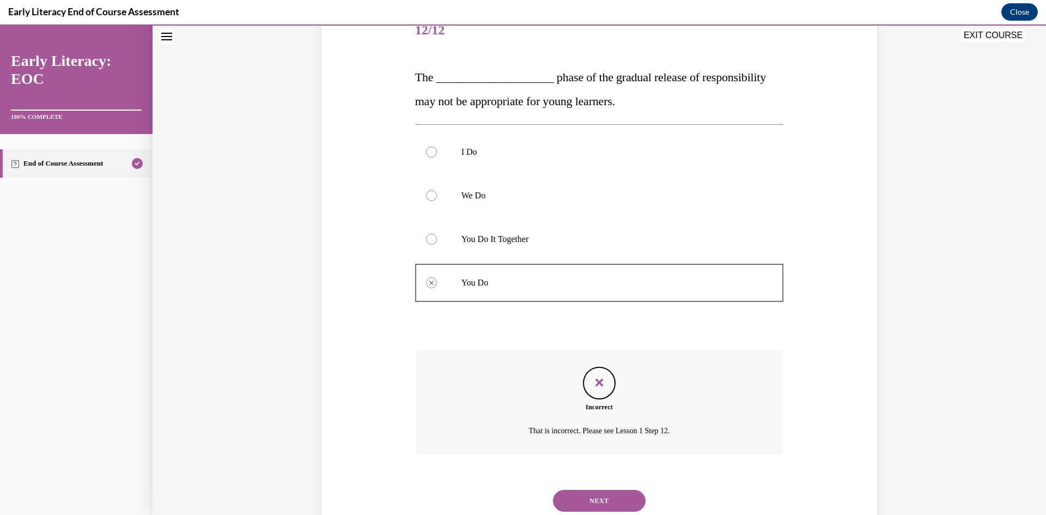
scroll to position [177, 0]
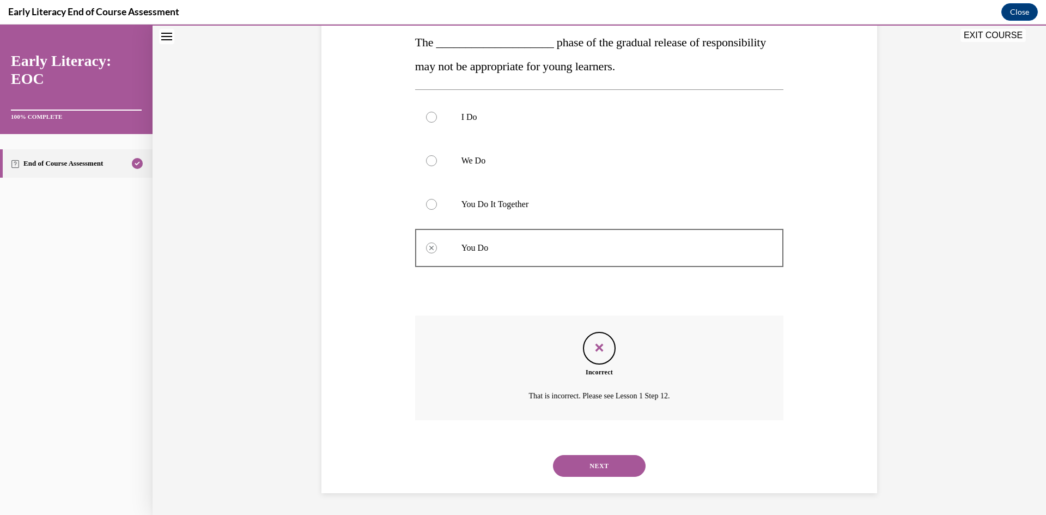
click at [582, 471] on button "NEXT" at bounding box center [599, 466] width 93 height 22
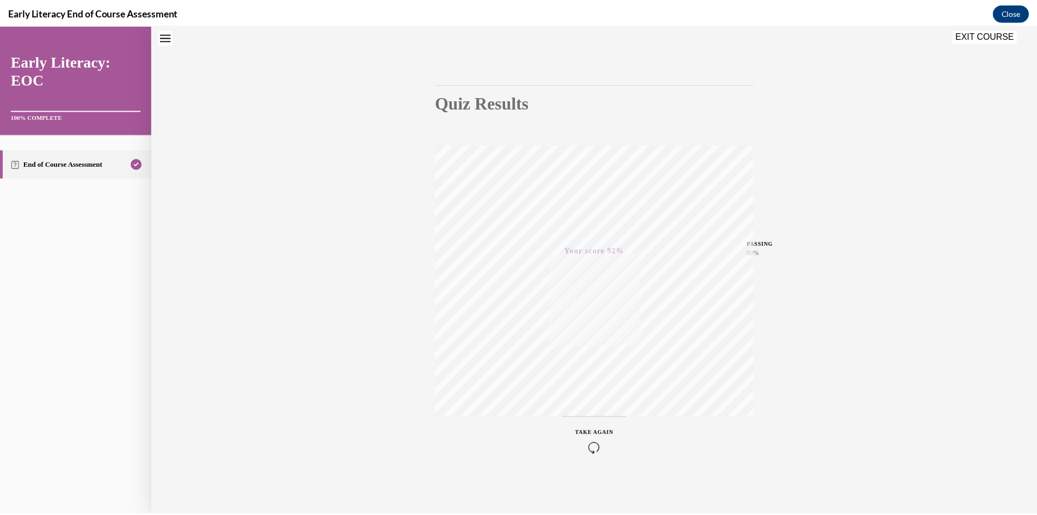
scroll to position [0, 0]
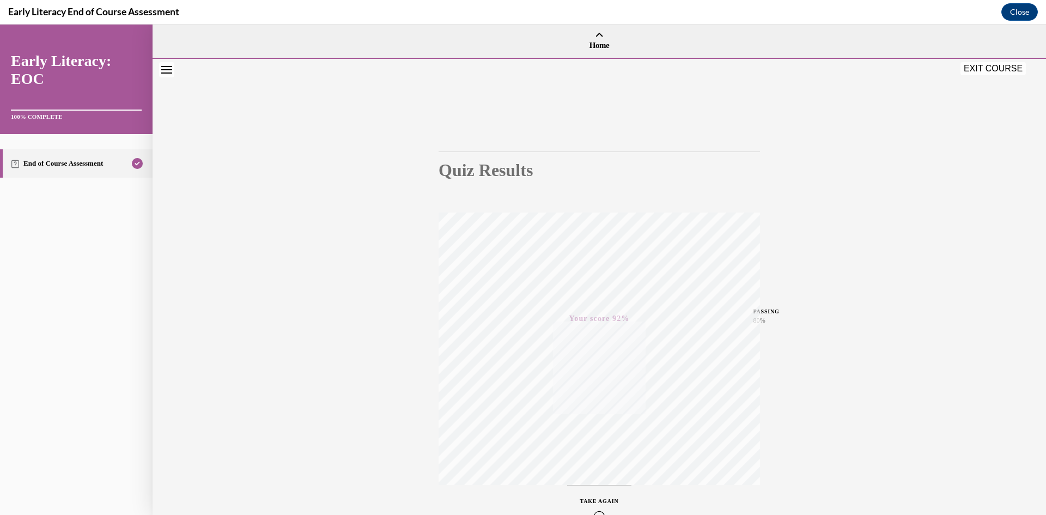
click at [999, 69] on button "EXIT COURSE" at bounding box center [992, 68] width 65 height 13
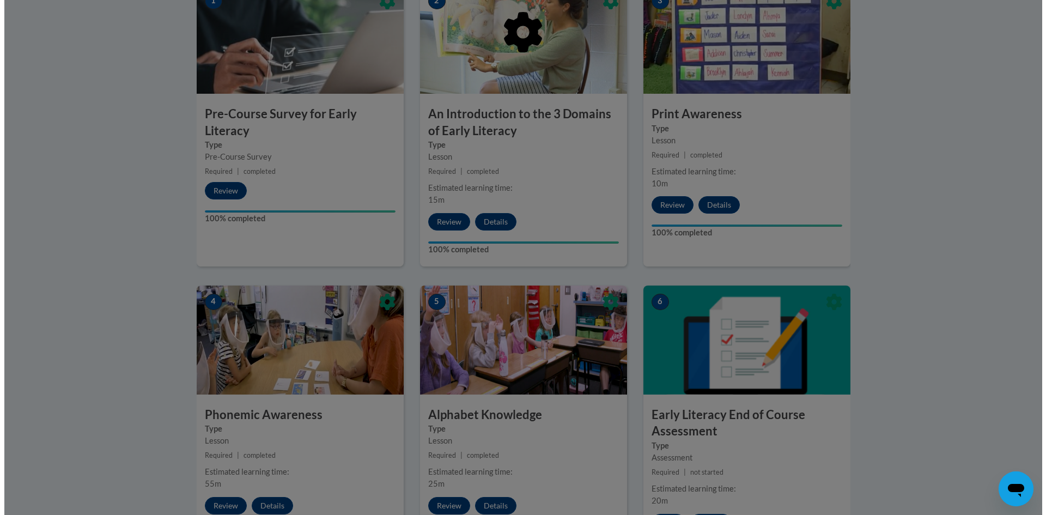
scroll to position [327, 0]
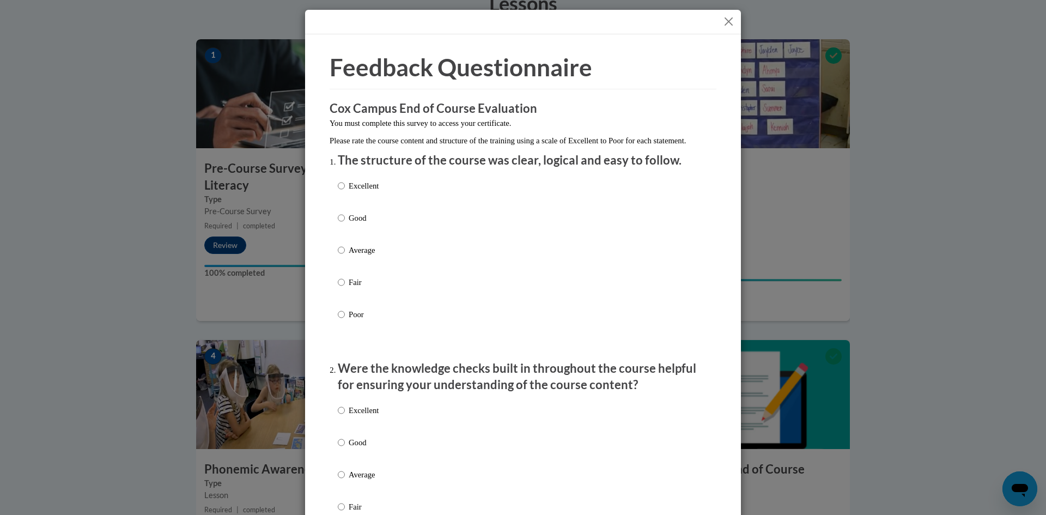
click at [370, 192] on p "Excellent" at bounding box center [364, 186] width 30 height 12
click at [345, 192] on input "Excellent" at bounding box center [341, 186] width 7 height 12
radio input "true"
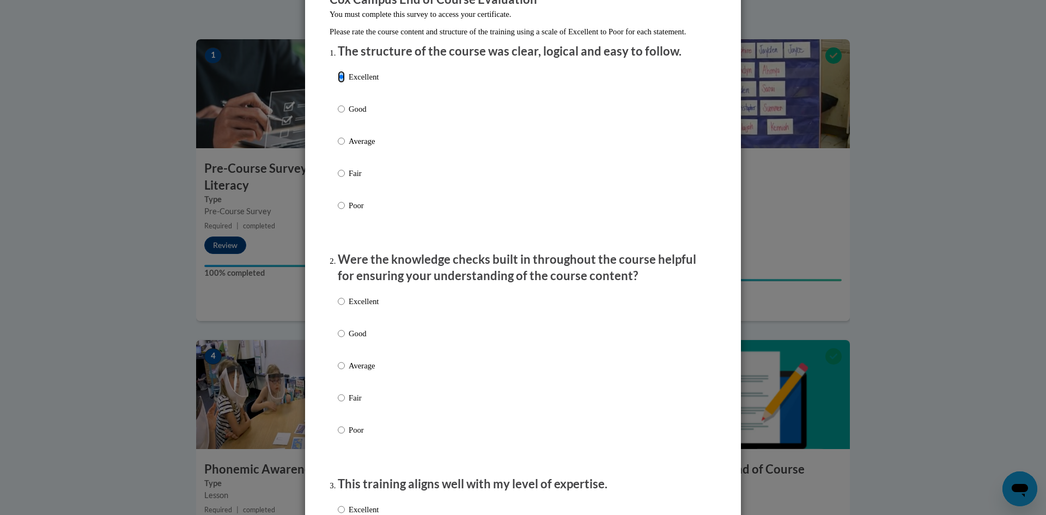
scroll to position [163, 0]
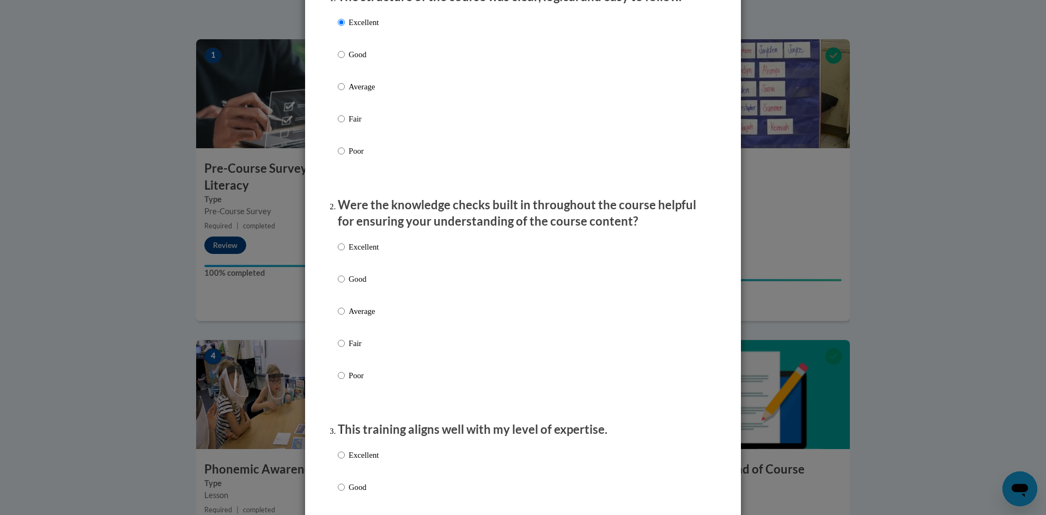
click at [380, 265] on div "Excellent Good Average Fair Poor" at bounding box center [523, 324] width 370 height 178
click at [376, 261] on div "Excellent Good Average Fair Poor" at bounding box center [523, 324] width 370 height 178
click at [370, 253] on p "Excellent" at bounding box center [364, 247] width 30 height 12
click at [345, 253] on input "Excellent" at bounding box center [341, 247] width 7 height 12
radio input "true"
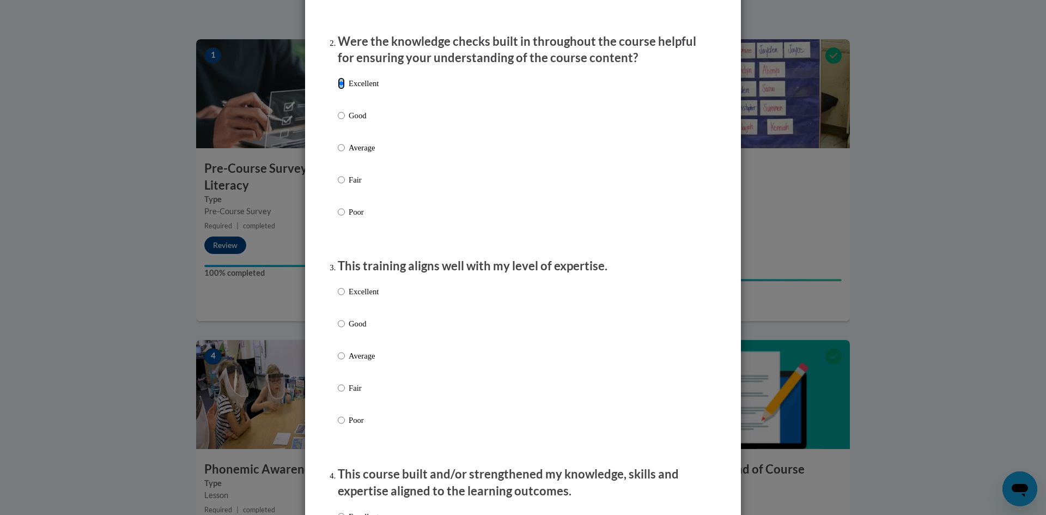
scroll to position [381, 0]
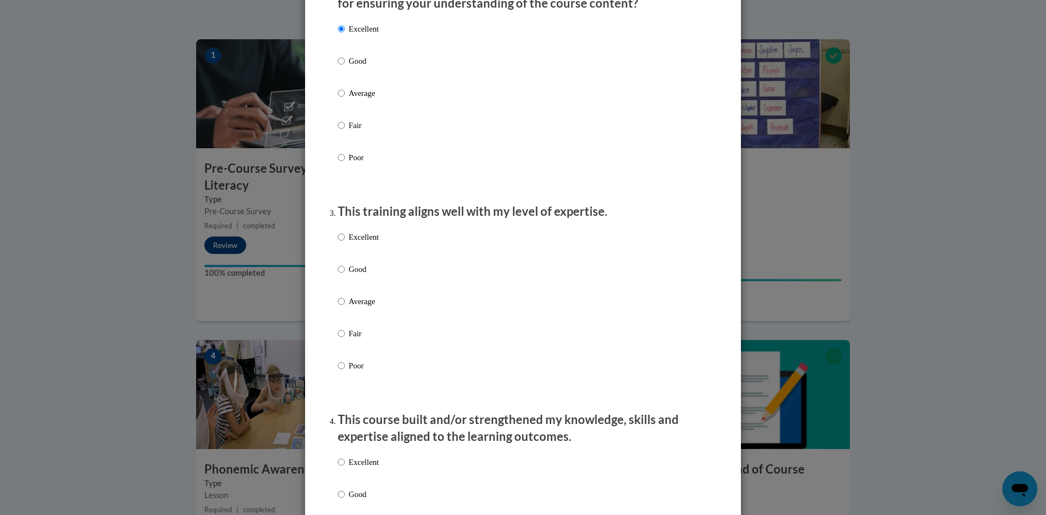
click at [352, 275] on p "Good" at bounding box center [364, 269] width 30 height 12
click at [345, 275] on input "Good" at bounding box center [341, 269] width 7 height 12
radio input "true"
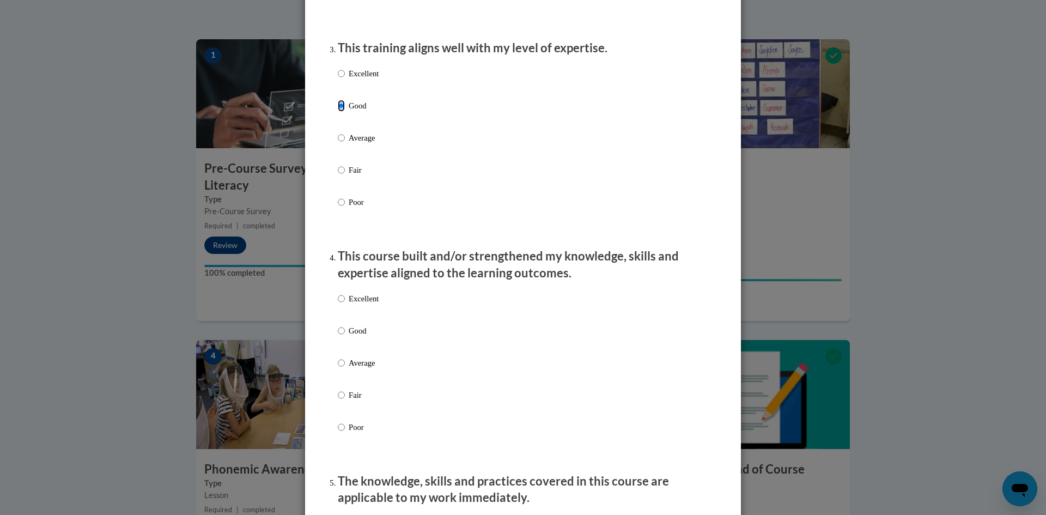
scroll to position [599, 0]
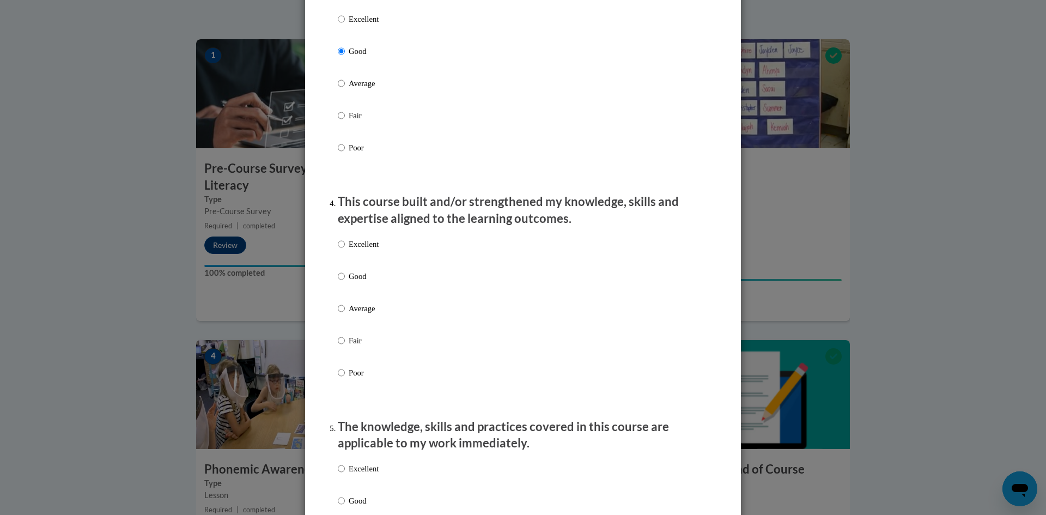
click at [370, 250] on p "Excellent" at bounding box center [364, 244] width 30 height 12
click at [345, 250] on input "Excellent" at bounding box center [341, 244] width 7 height 12
radio input "true"
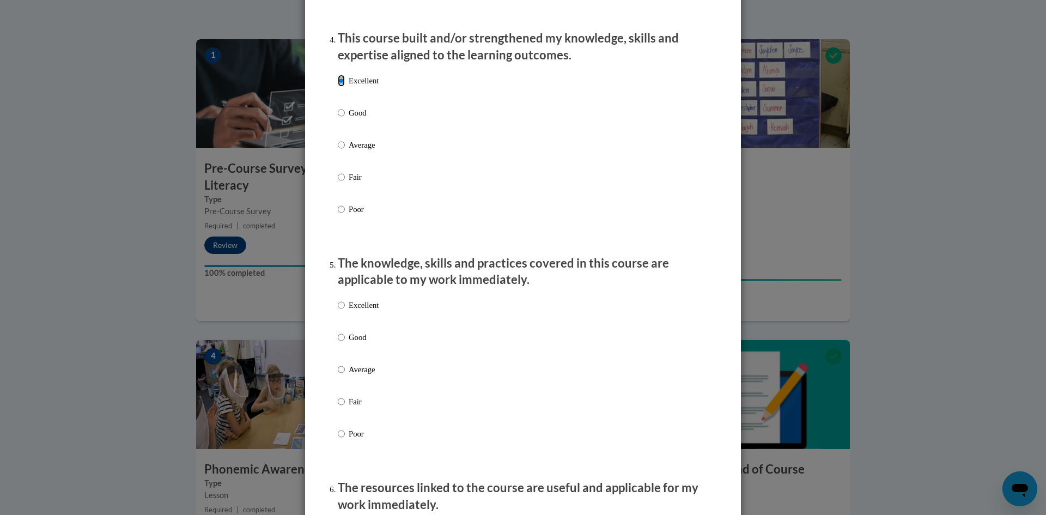
scroll to position [817, 0]
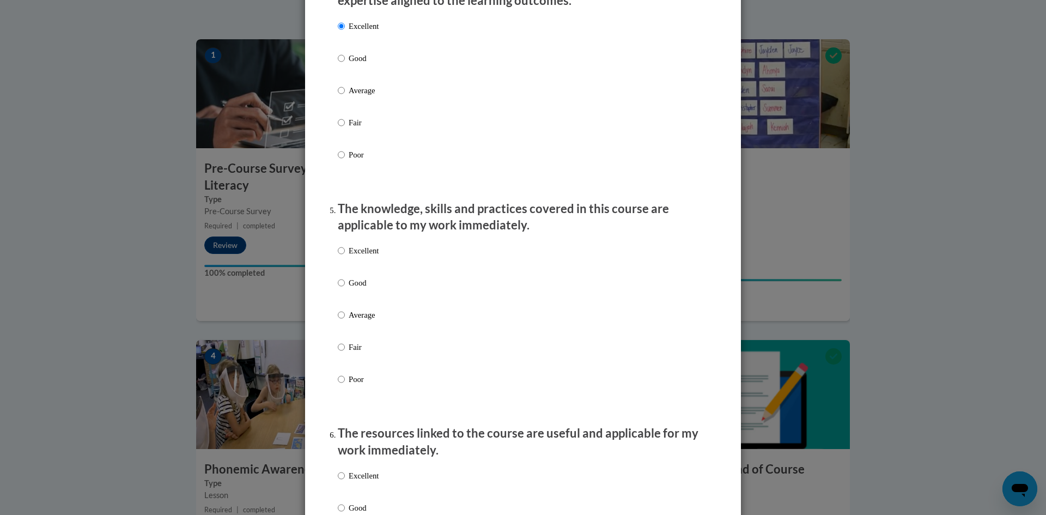
click at [368, 256] on p "Excellent" at bounding box center [364, 251] width 30 height 12
click at [345, 256] on input "Excellent" at bounding box center [341, 251] width 7 height 12
radio input "true"
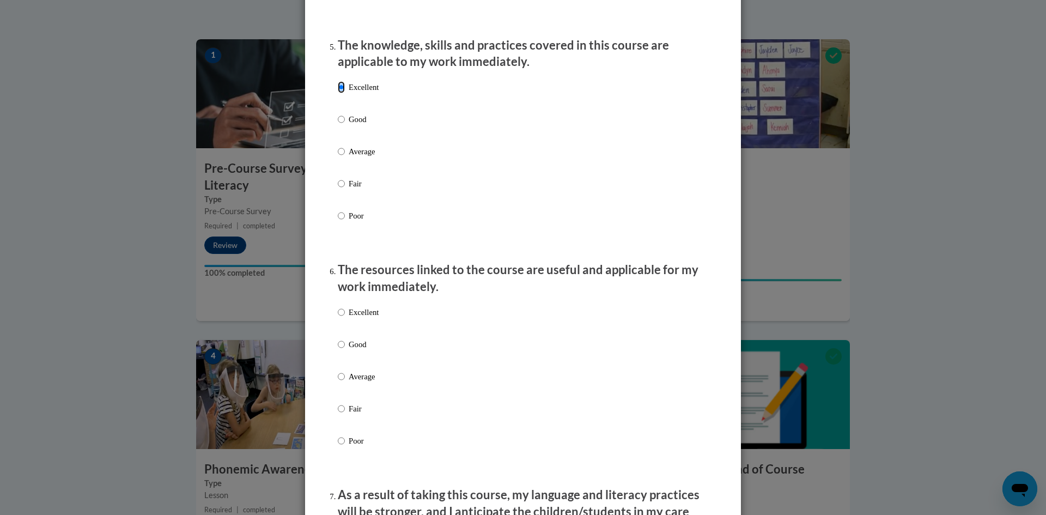
scroll to position [1035, 0]
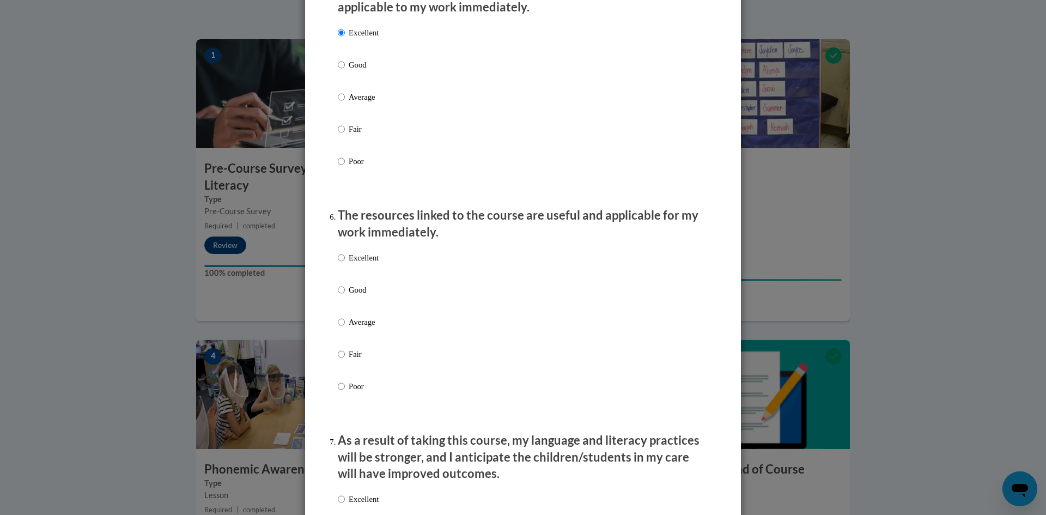
click at [361, 264] on p "Excellent" at bounding box center [364, 258] width 30 height 12
click at [345, 264] on input "Excellent" at bounding box center [341, 258] width 7 height 12
radio input "true"
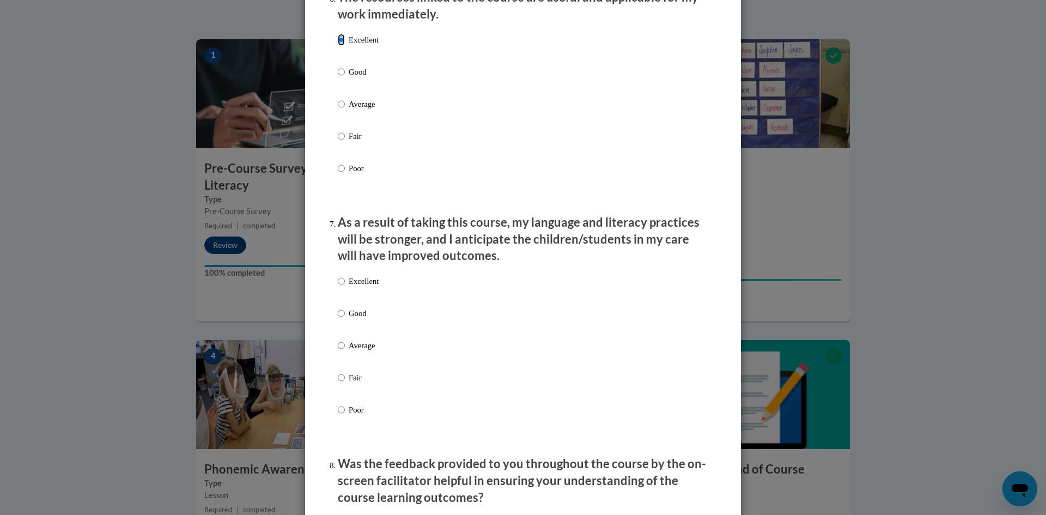
scroll to position [1307, 0]
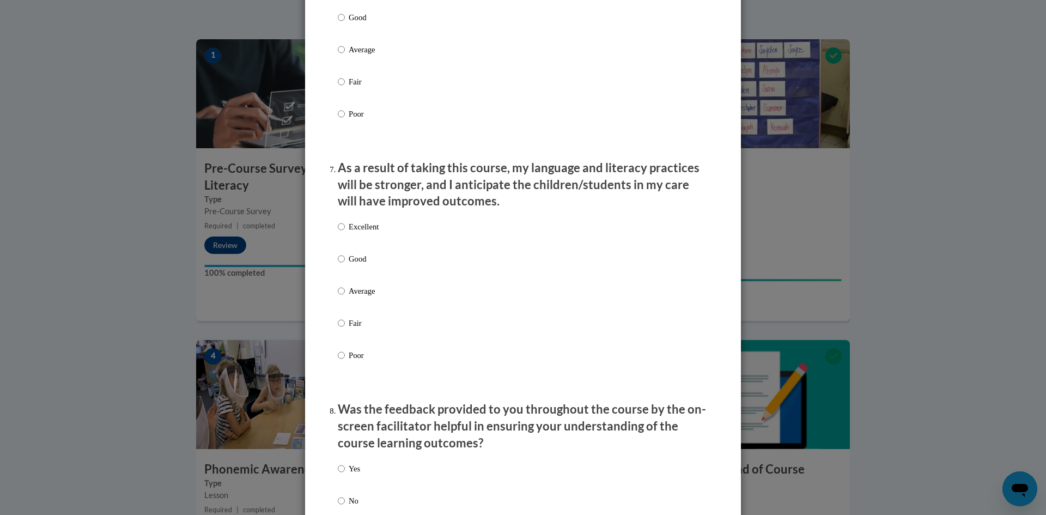
click at [373, 233] on p "Excellent" at bounding box center [364, 227] width 30 height 12
click at [345, 233] on input "Excellent" at bounding box center [341, 227] width 7 height 12
radio input "true"
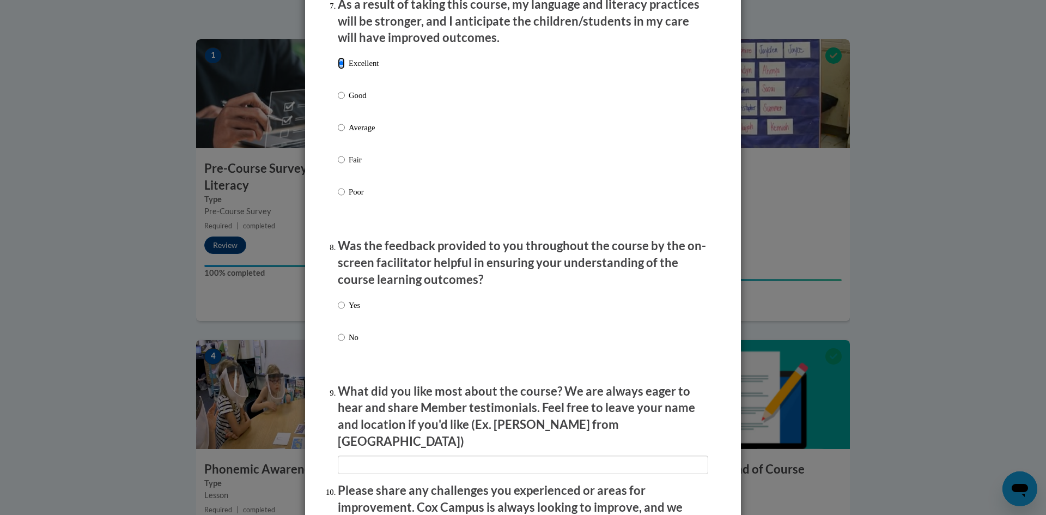
scroll to position [1525, 0]
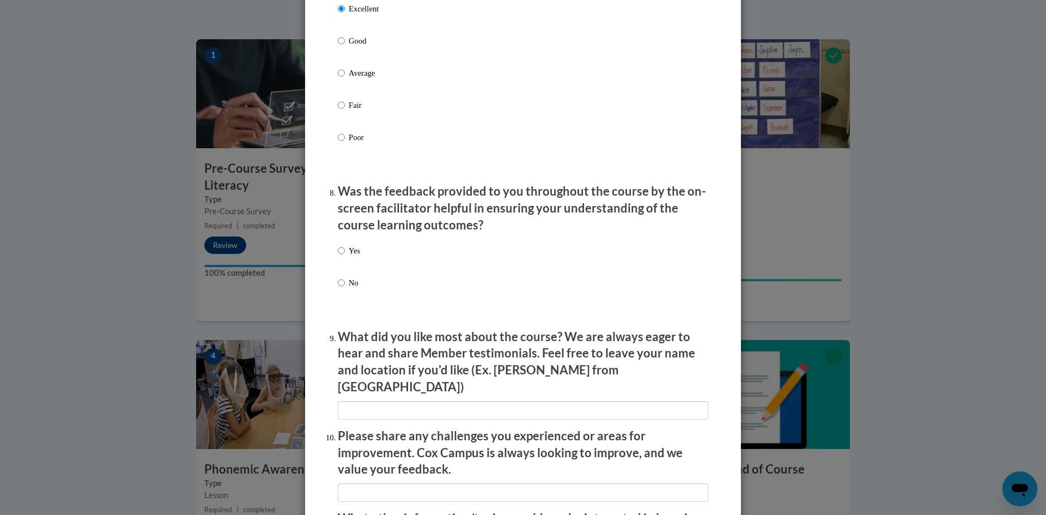
drag, startPoint x: 352, startPoint y: 261, endPoint x: 360, endPoint y: 262, distance: 8.2
click at [351, 256] on p "Yes" at bounding box center [354, 251] width 11 height 12
click at [345, 256] on input "Yes" at bounding box center [341, 251] width 7 height 12
radio input "true"
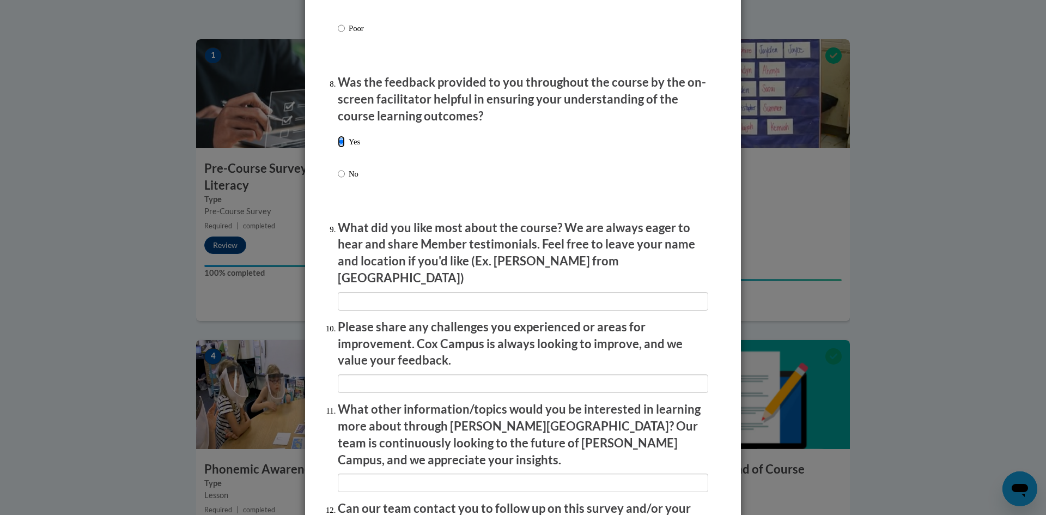
scroll to position [1688, 0]
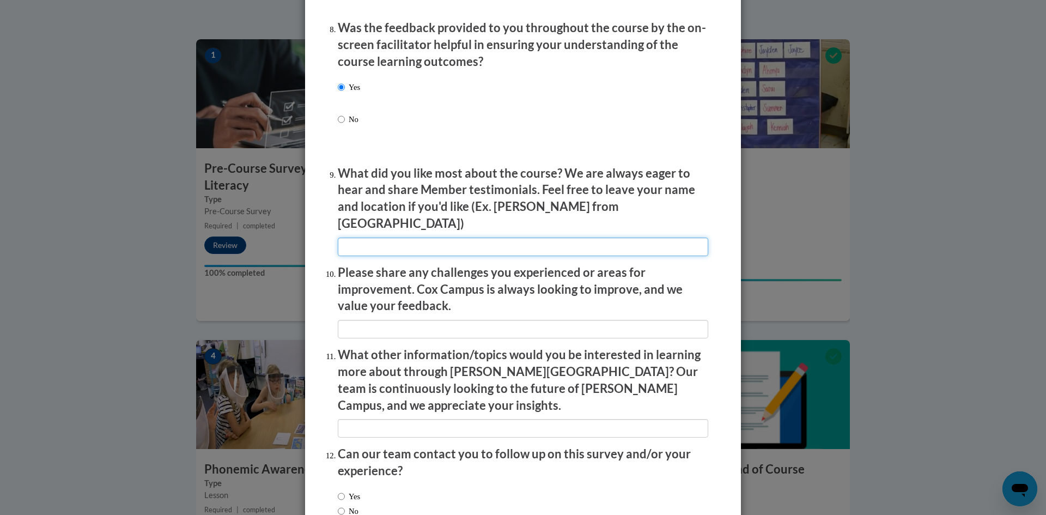
click at [465, 237] on input "textbox" at bounding box center [523, 246] width 370 height 19
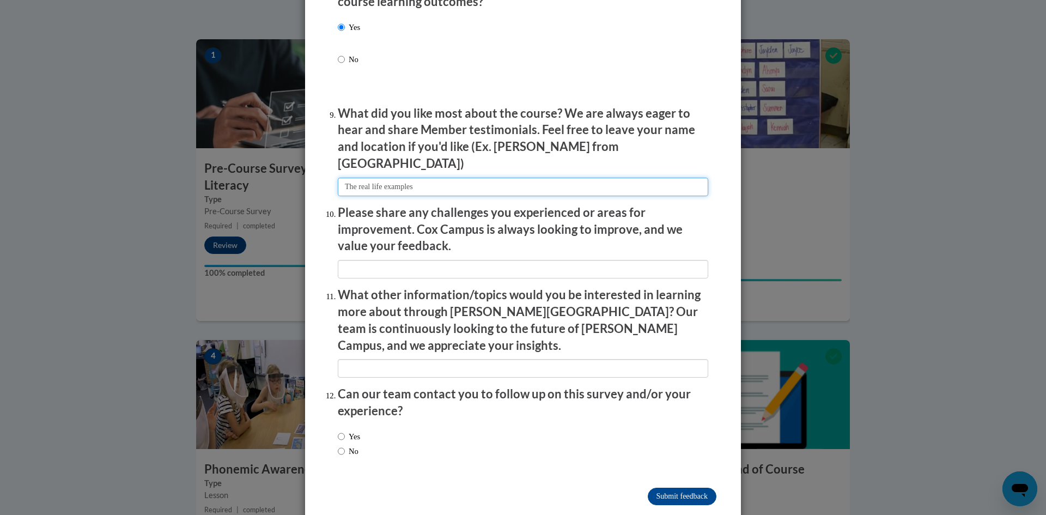
type input "The real life examples"
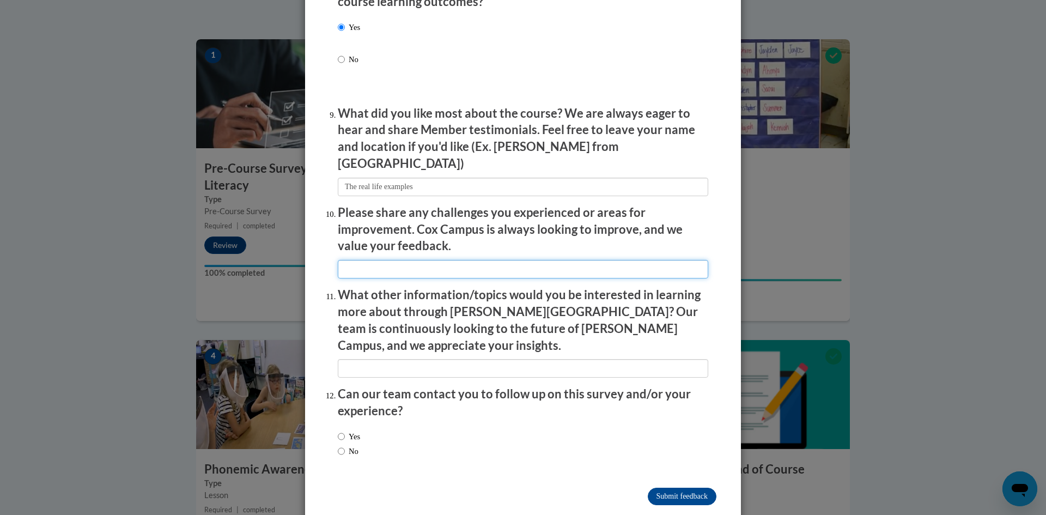
click at [487, 260] on input "textbox" at bounding box center [523, 269] width 370 height 19
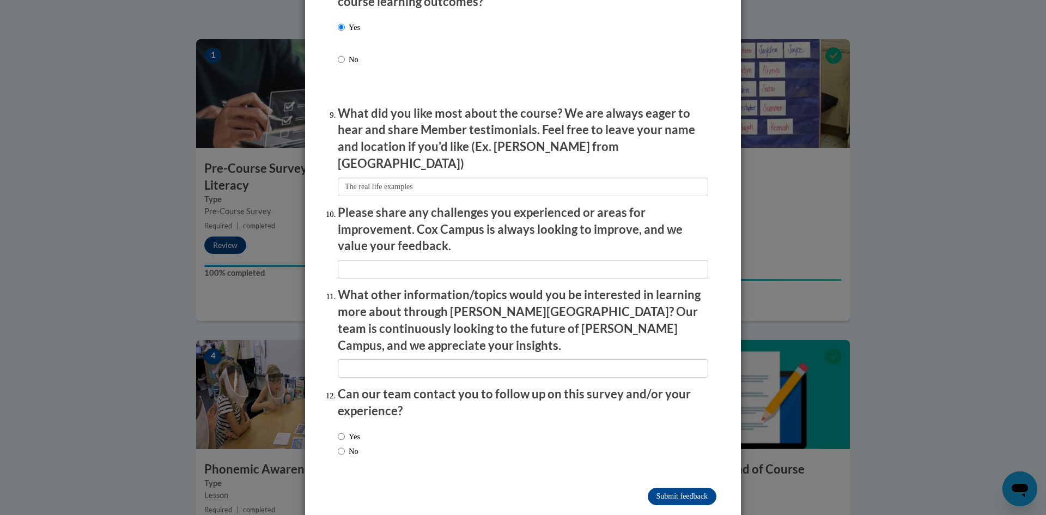
click at [346, 430] on label "Yes" at bounding box center [349, 436] width 22 height 12
click at [345, 430] on input "Yes" at bounding box center [341, 436] width 7 height 12
radio input "true"
click at [649, 487] on input "Submit feedback" at bounding box center [681, 495] width 69 height 17
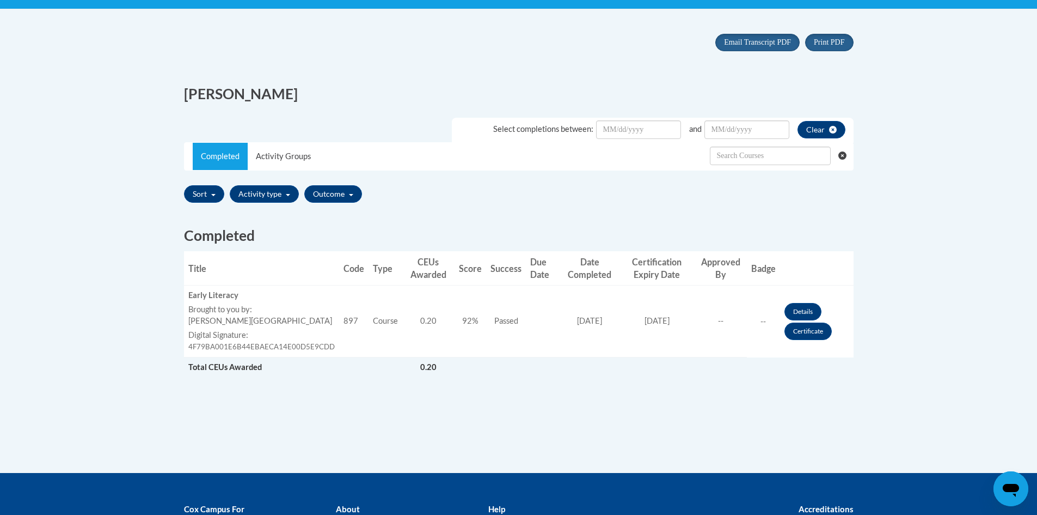
scroll to position [272, 0]
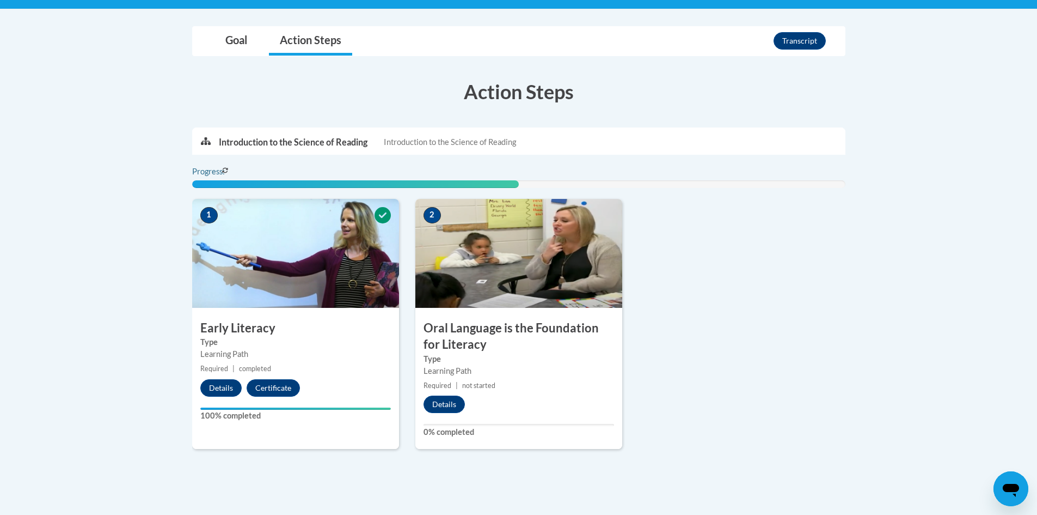
scroll to position [272, 0]
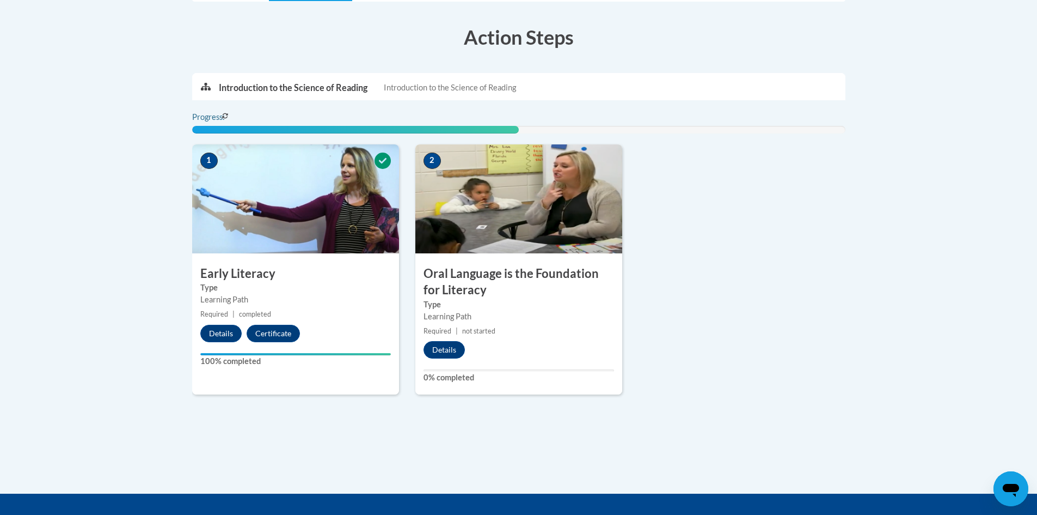
click at [115, 168] on body "This site uses cookies to help improve your learning experience. By continuing …" at bounding box center [518, 200] width 1037 height 945
click at [149, 183] on body "This site uses cookies to help improve your learning experience. By continuing …" at bounding box center [518, 200] width 1037 height 945
